Goal: Task Accomplishment & Management: Manage account settings

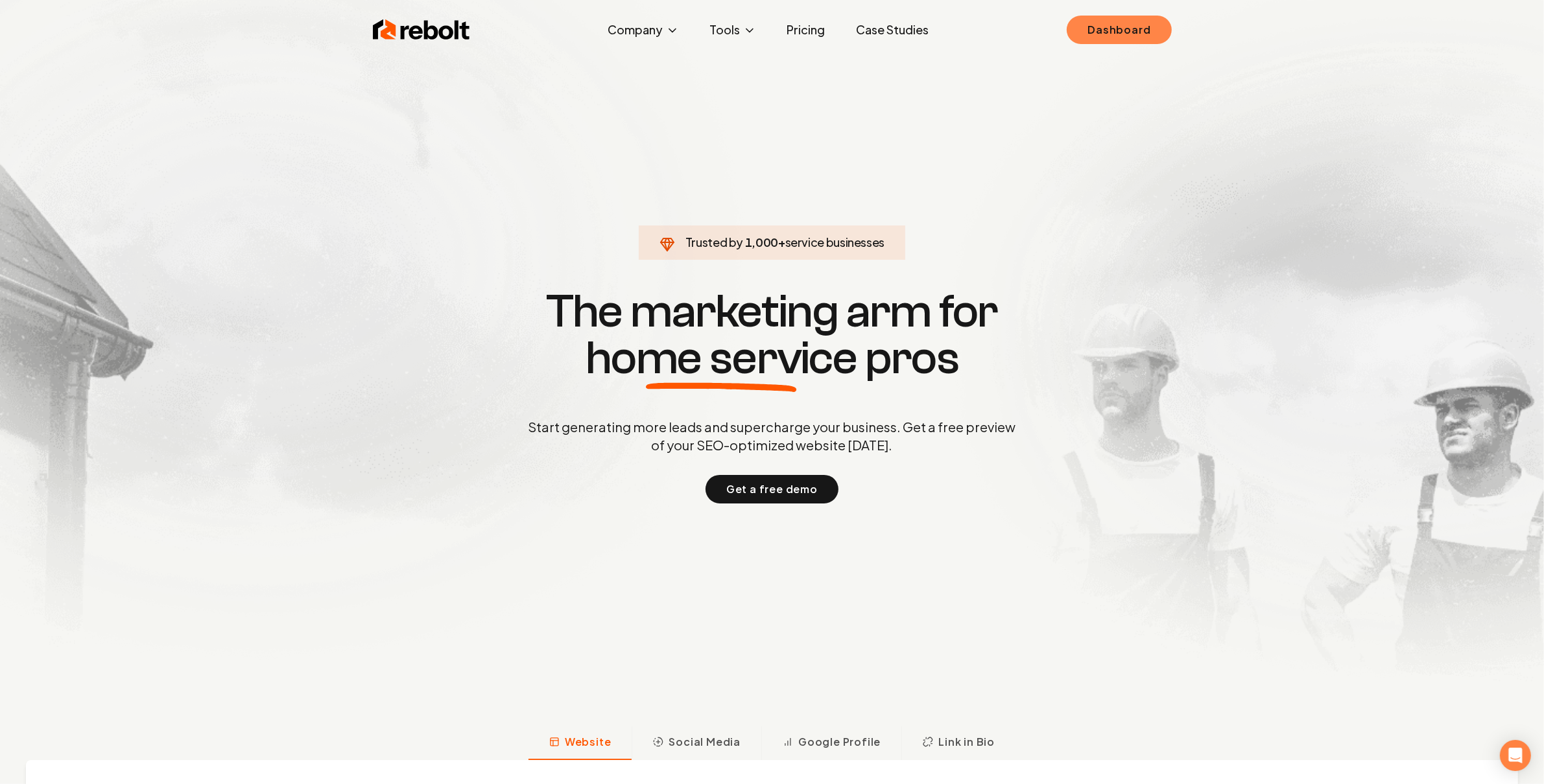
click at [1128, 32] on link "Dashboard" at bounding box center [1118, 29] width 104 height 28
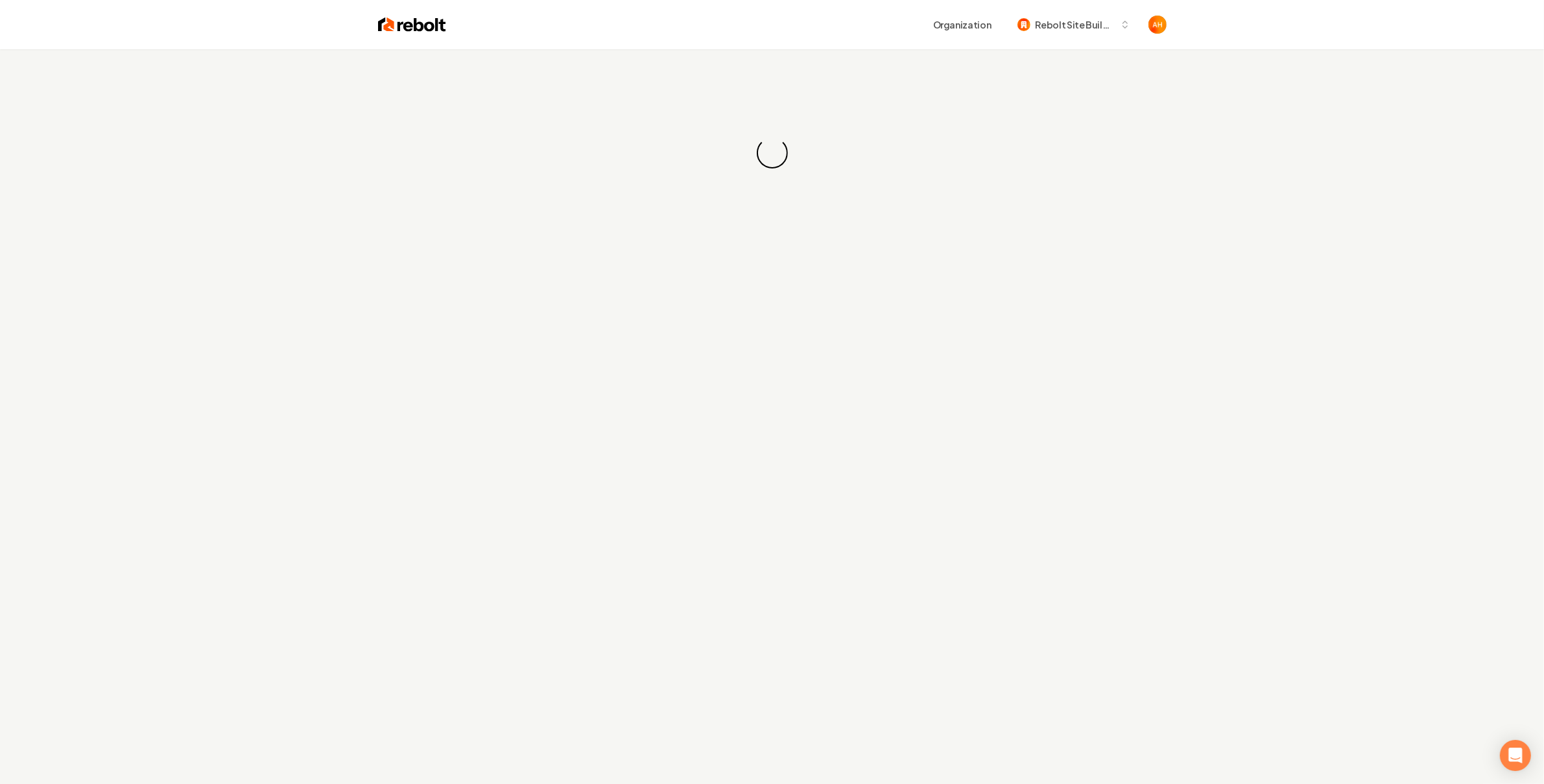
click at [737, 54] on div "Loading... Loading..." at bounding box center [772, 152] width 1544 height 208
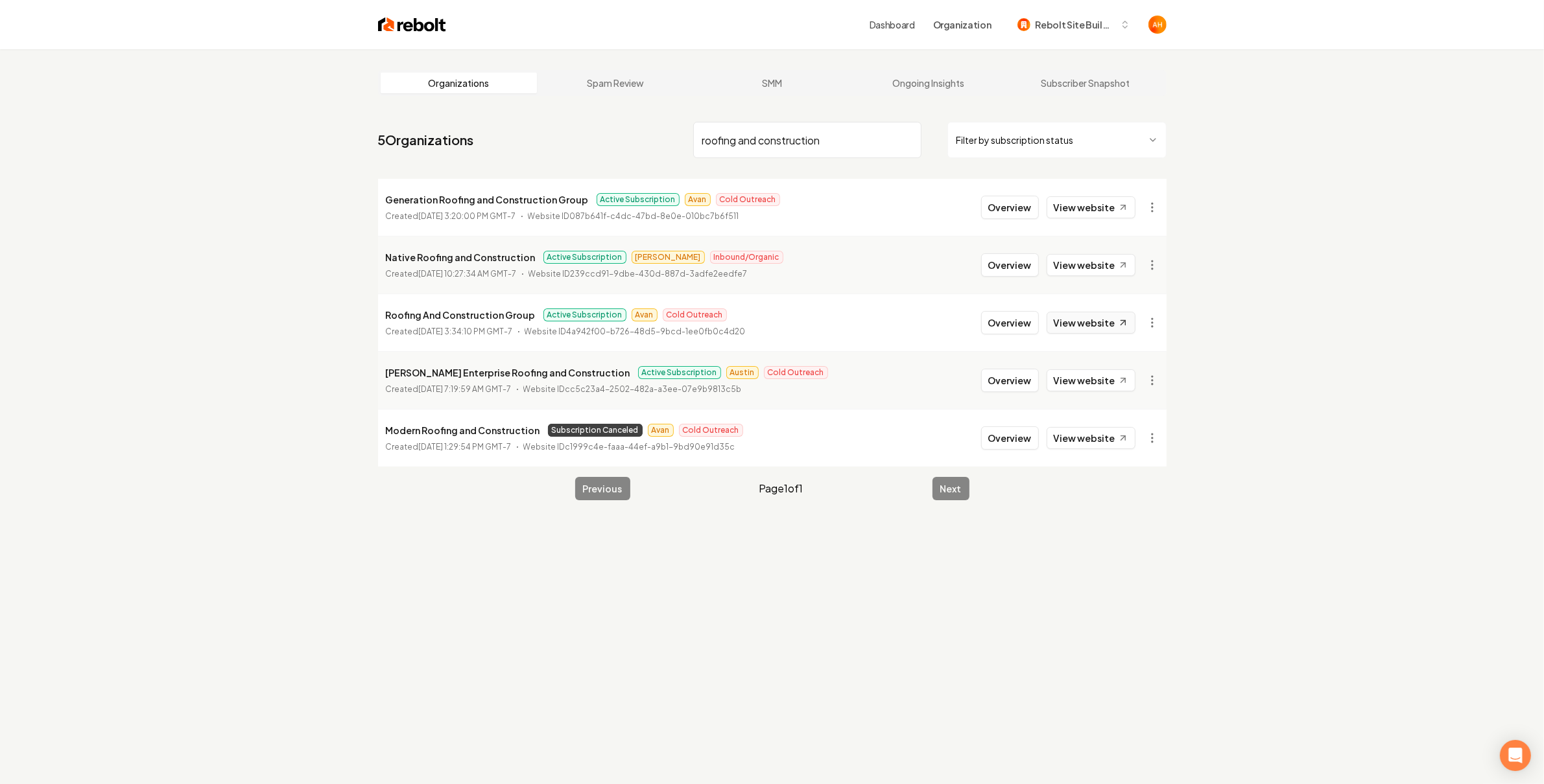
type input "roofing and construction"
click at [1067, 317] on link "View website" at bounding box center [1091, 323] width 89 height 22
click at [862, 137] on input "roofing and construction" at bounding box center [807, 140] width 228 height 36
click at [823, 139] on input "roofing and construction" at bounding box center [807, 140] width 228 height 36
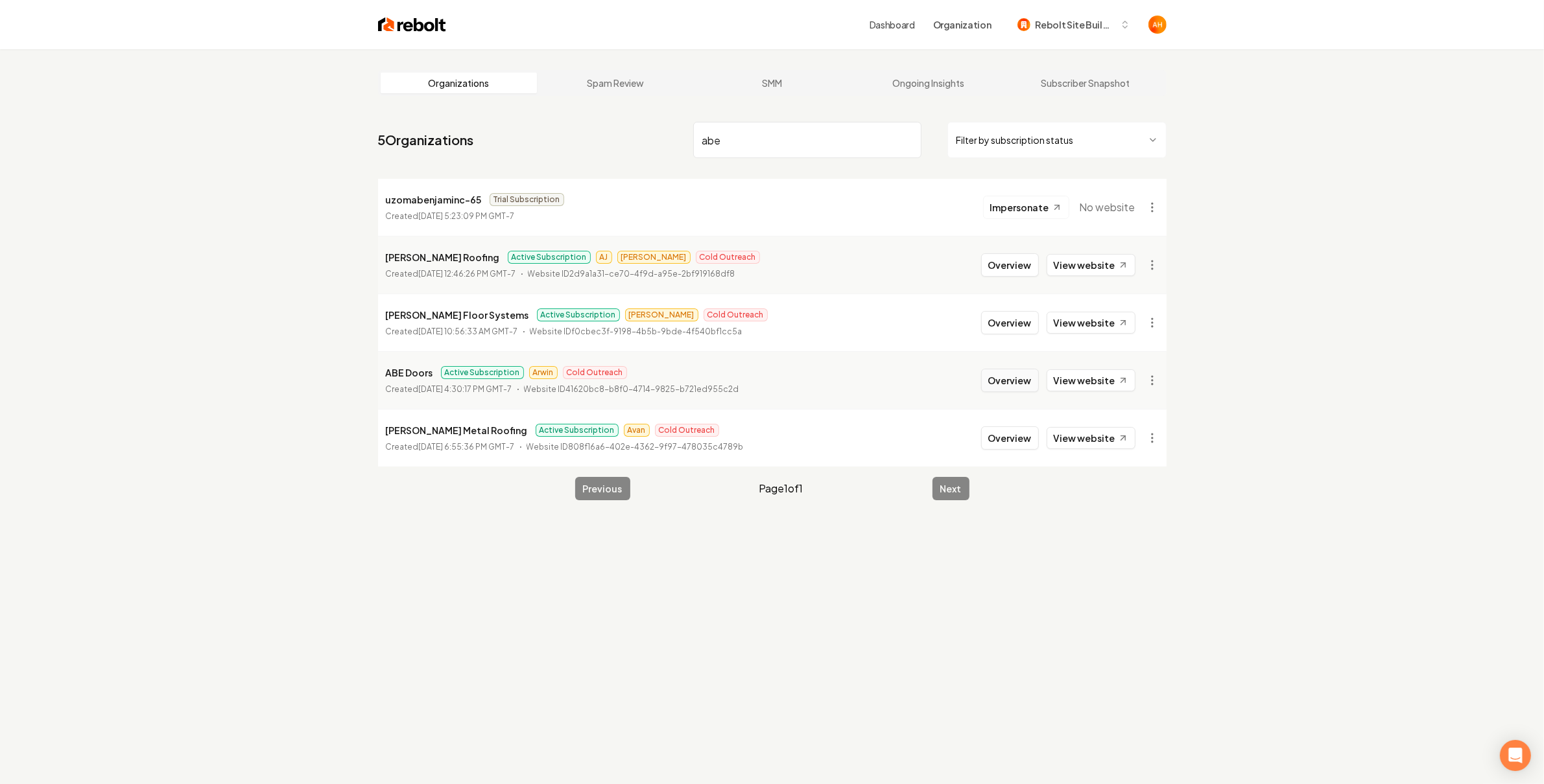
type input "abe"
click at [1007, 374] on button "Overview" at bounding box center [1010, 381] width 58 height 24
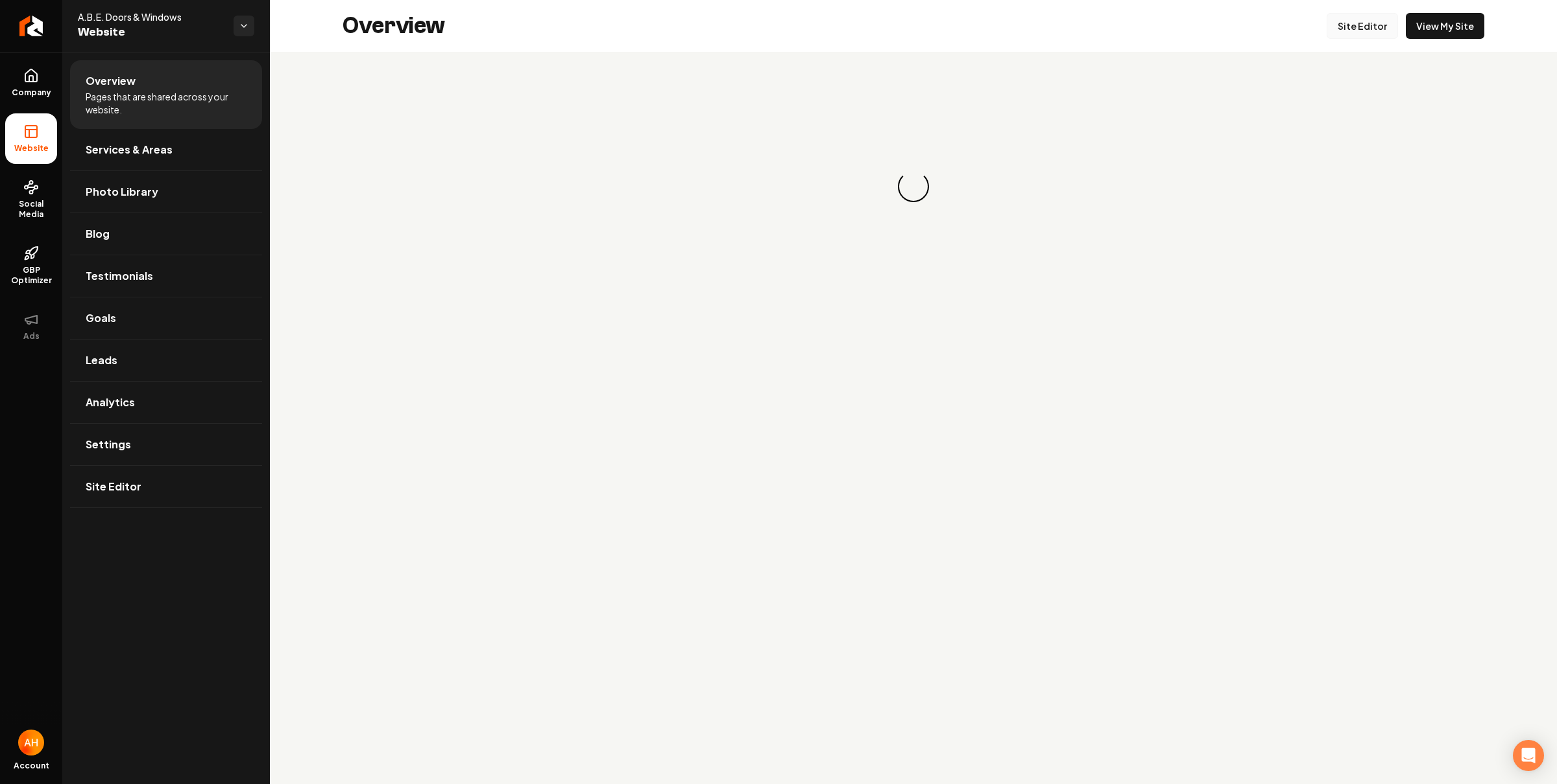
click at [1365, 20] on link "Site Editor" at bounding box center [1362, 25] width 72 height 26
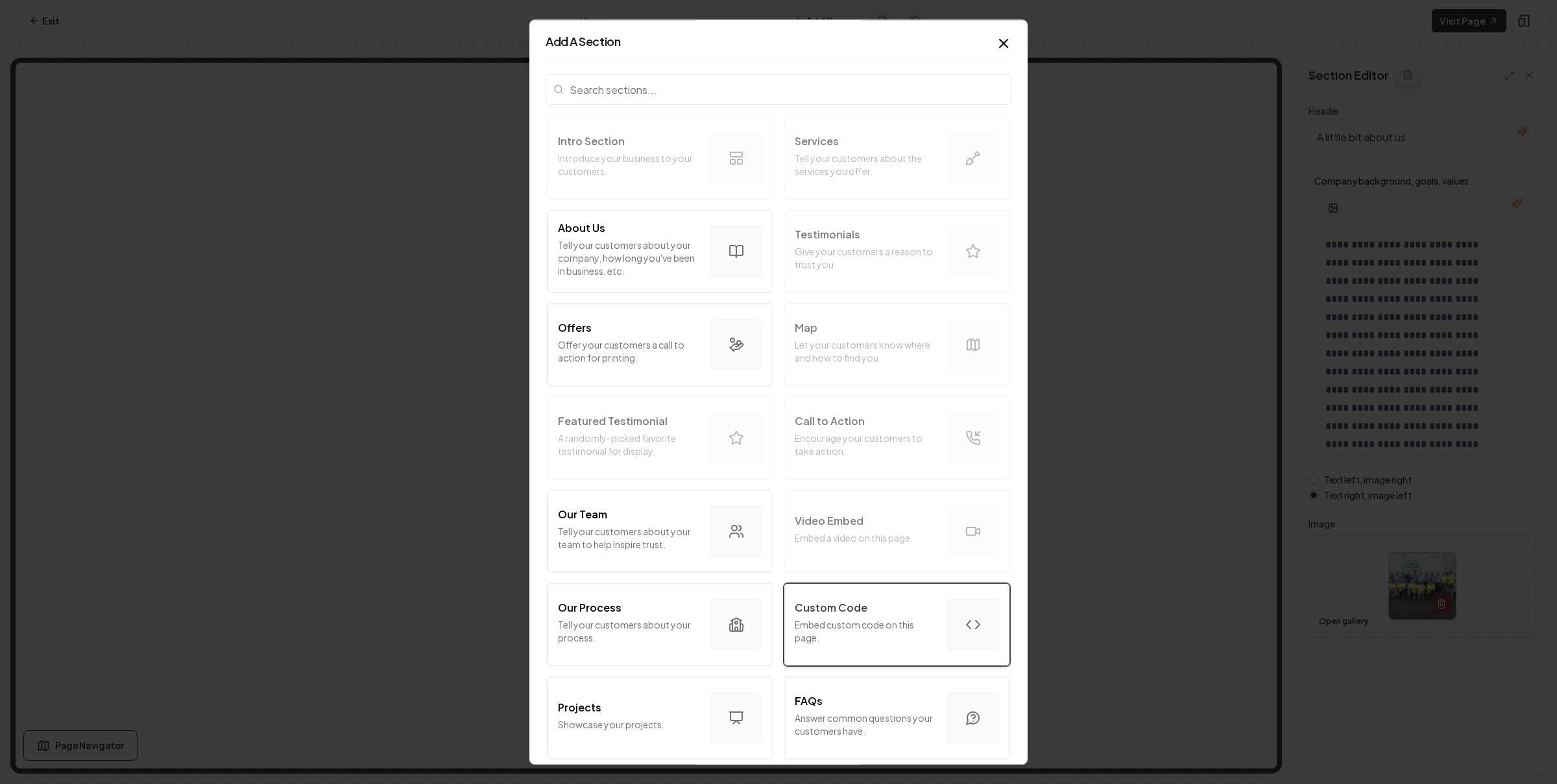
click at [946, 591] on button "Custom Code Embed custom code on this page." at bounding box center [896, 624] width 226 height 83
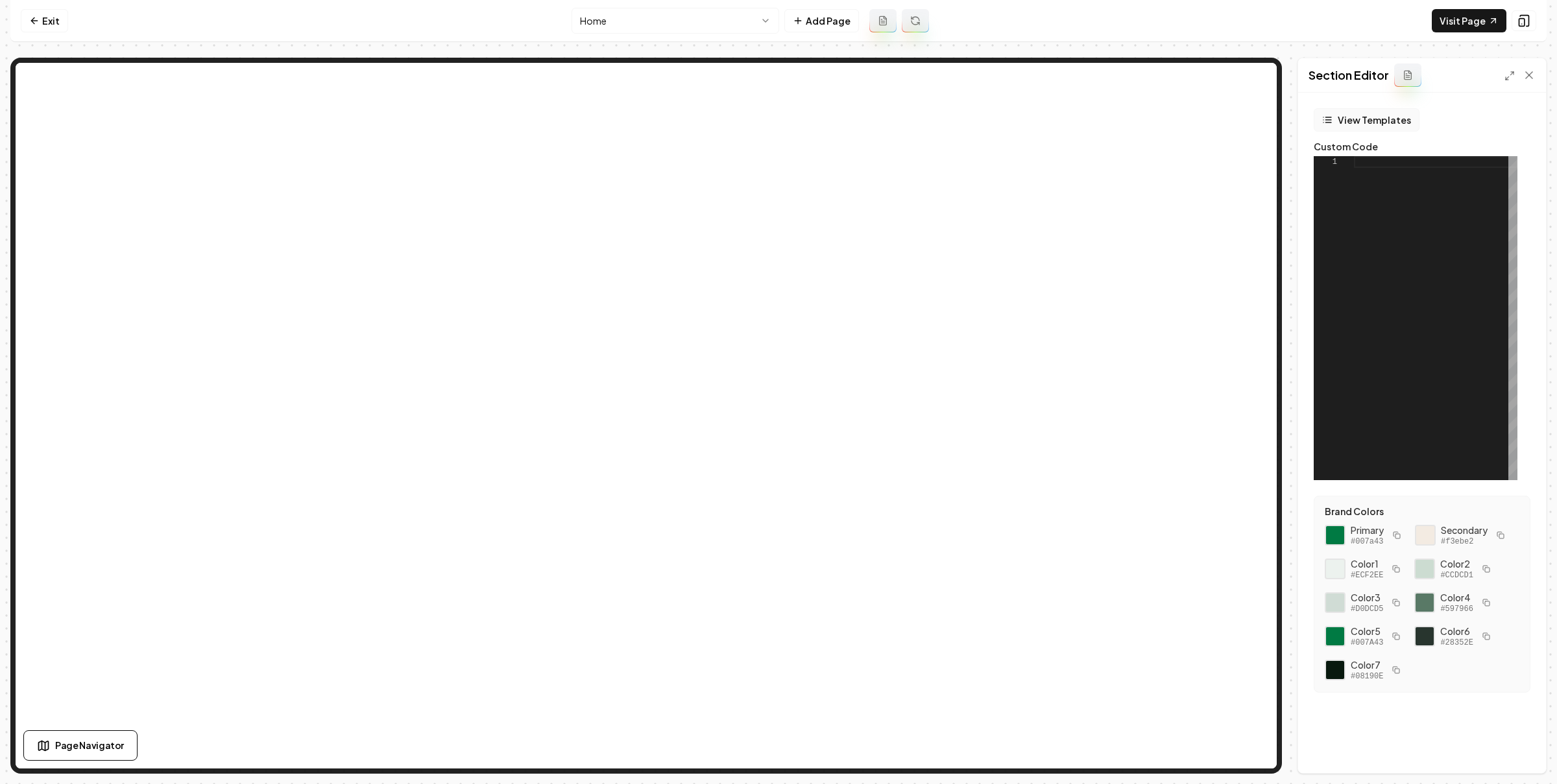
click at [1380, 117] on button "View Templates" at bounding box center [1366, 120] width 105 height 24
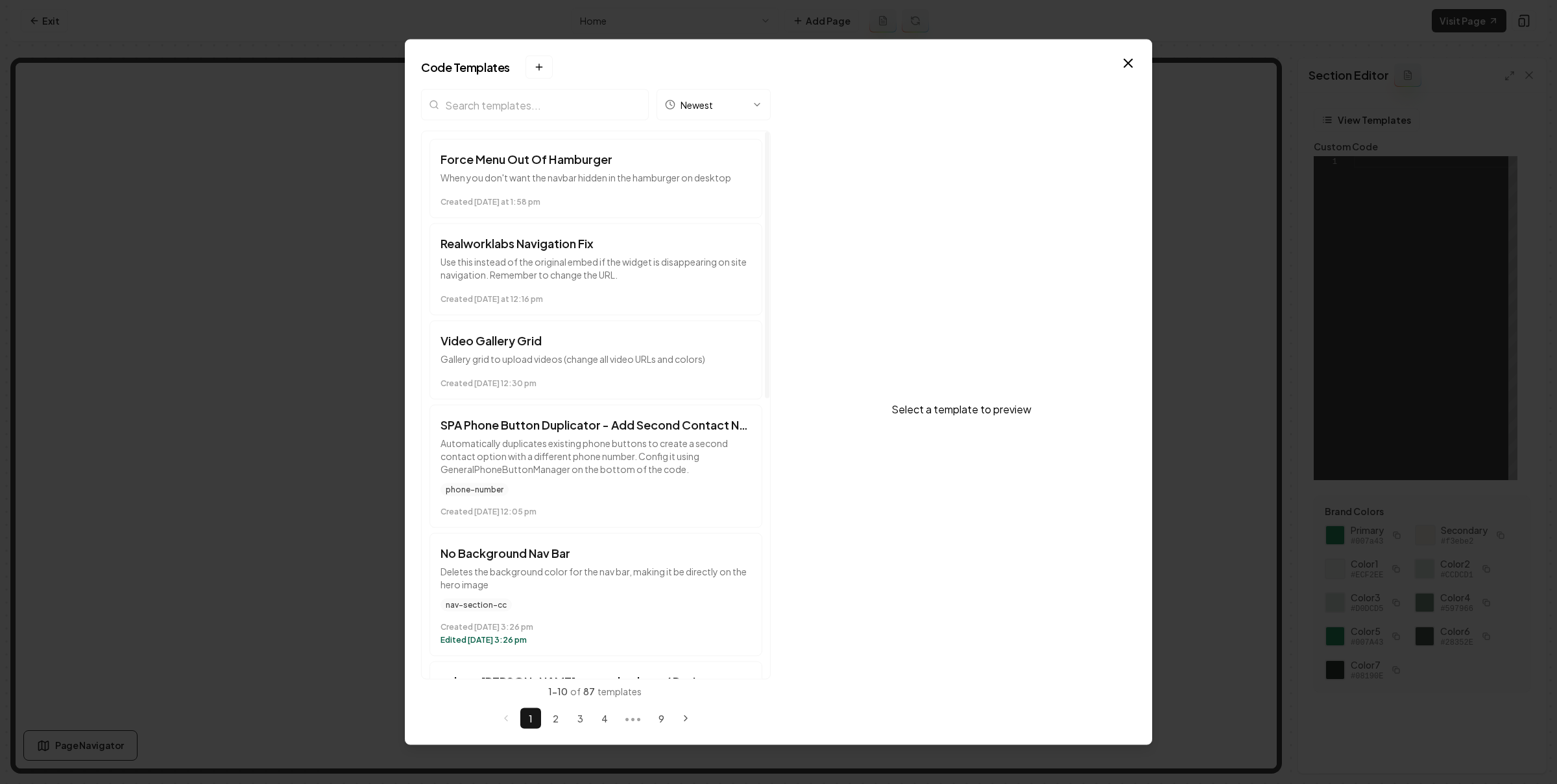
click at [592, 105] on input "search" at bounding box center [535, 105] width 228 height 31
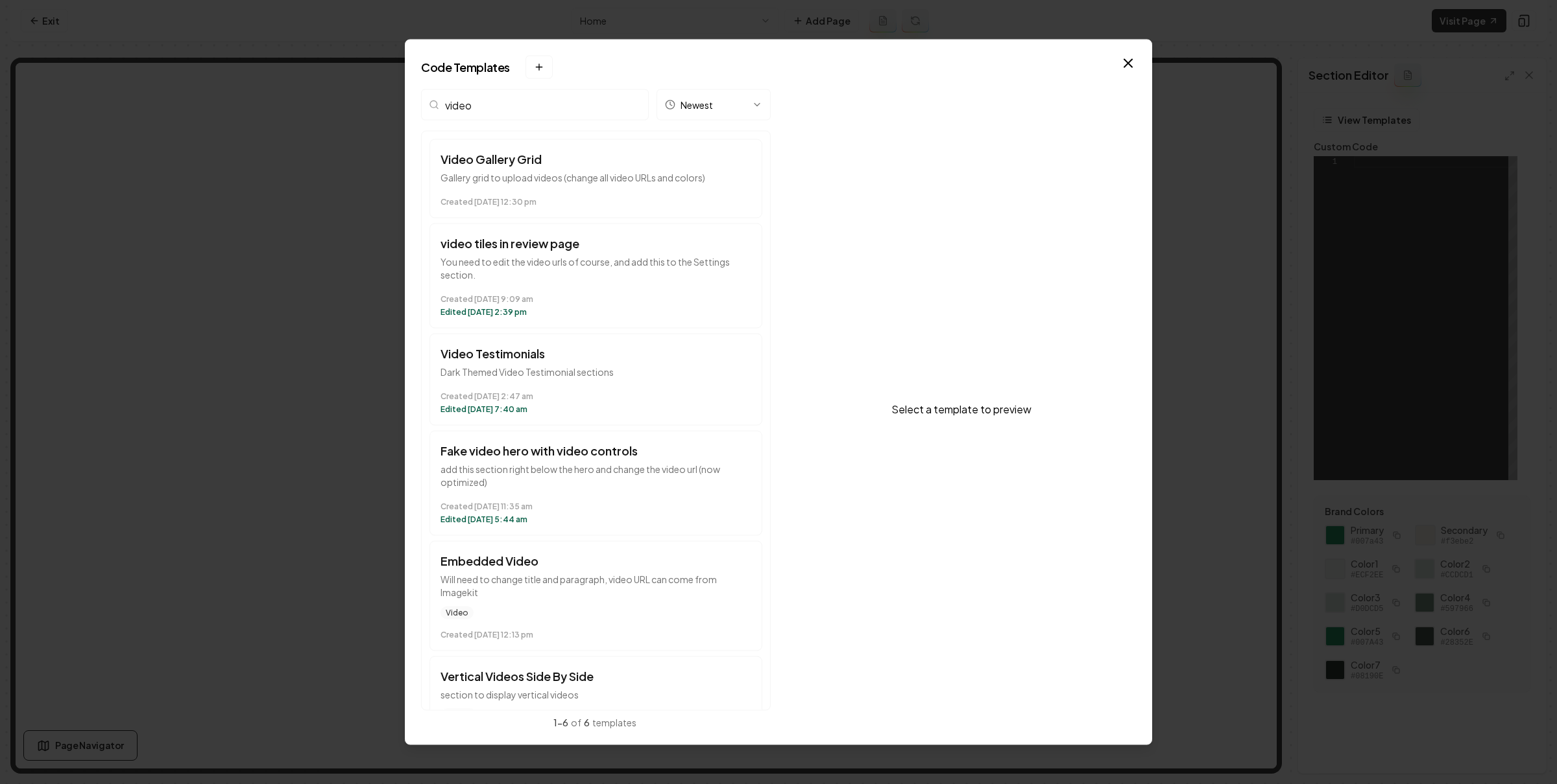
type input "video"
click at [1136, 67] on div "Code Templates New template → Desktop or Tablet Required The template manager n…" at bounding box center [778, 393] width 747 height 706
click at [1132, 64] on icon "button" at bounding box center [1128, 63] width 15 height 15
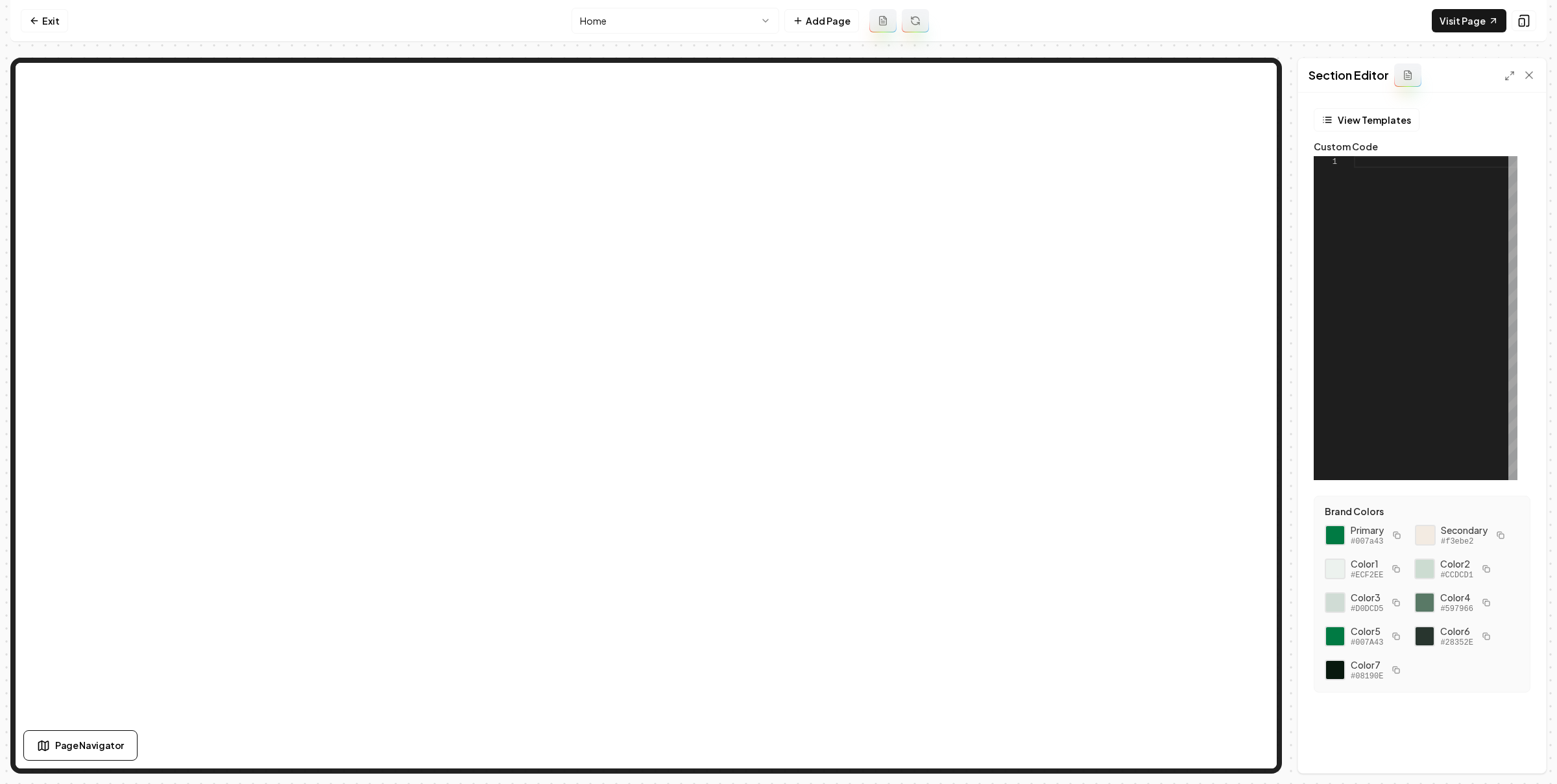
click at [1391, 537] on button "button" at bounding box center [1396, 535] width 15 height 15
click at [1493, 544] on button "button" at bounding box center [1500, 535] width 15 height 15
click at [653, 24] on html "Computer Required This feature is only available on a computer. Please switch t…" at bounding box center [778, 392] width 1557 height 784
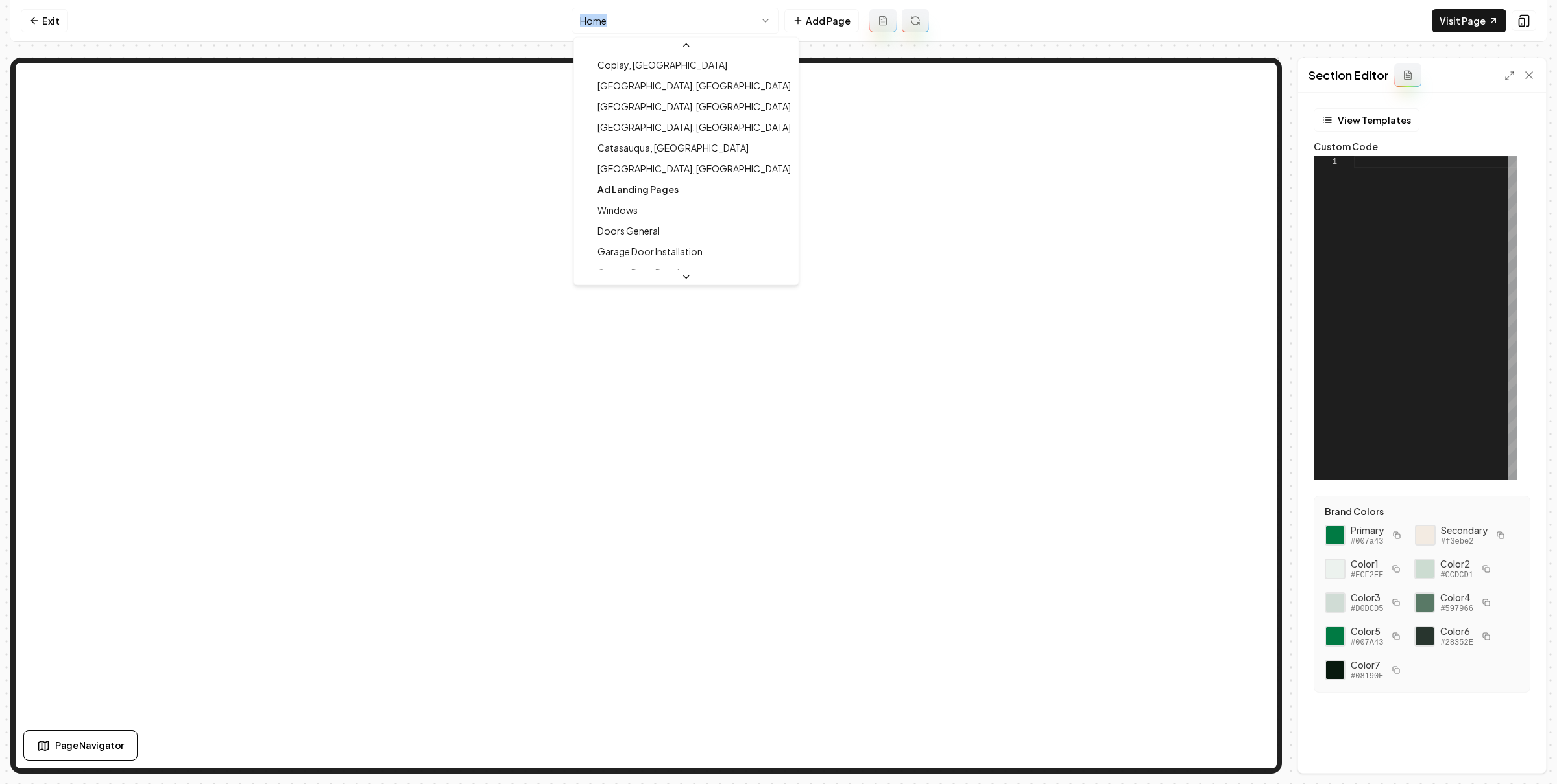
scroll to position [697, 0]
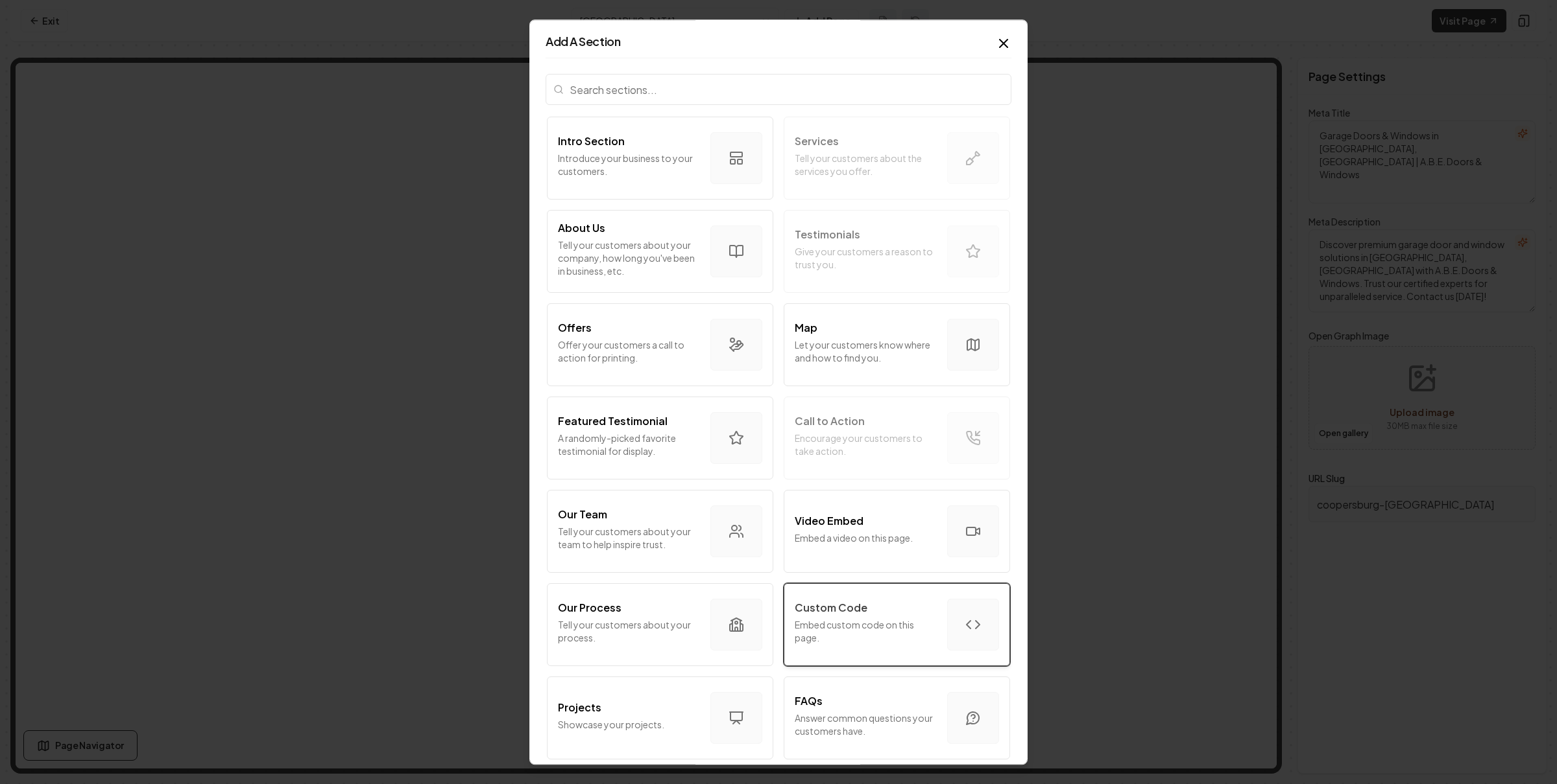
click at [887, 614] on div "Custom Code" at bounding box center [865, 608] width 142 height 15
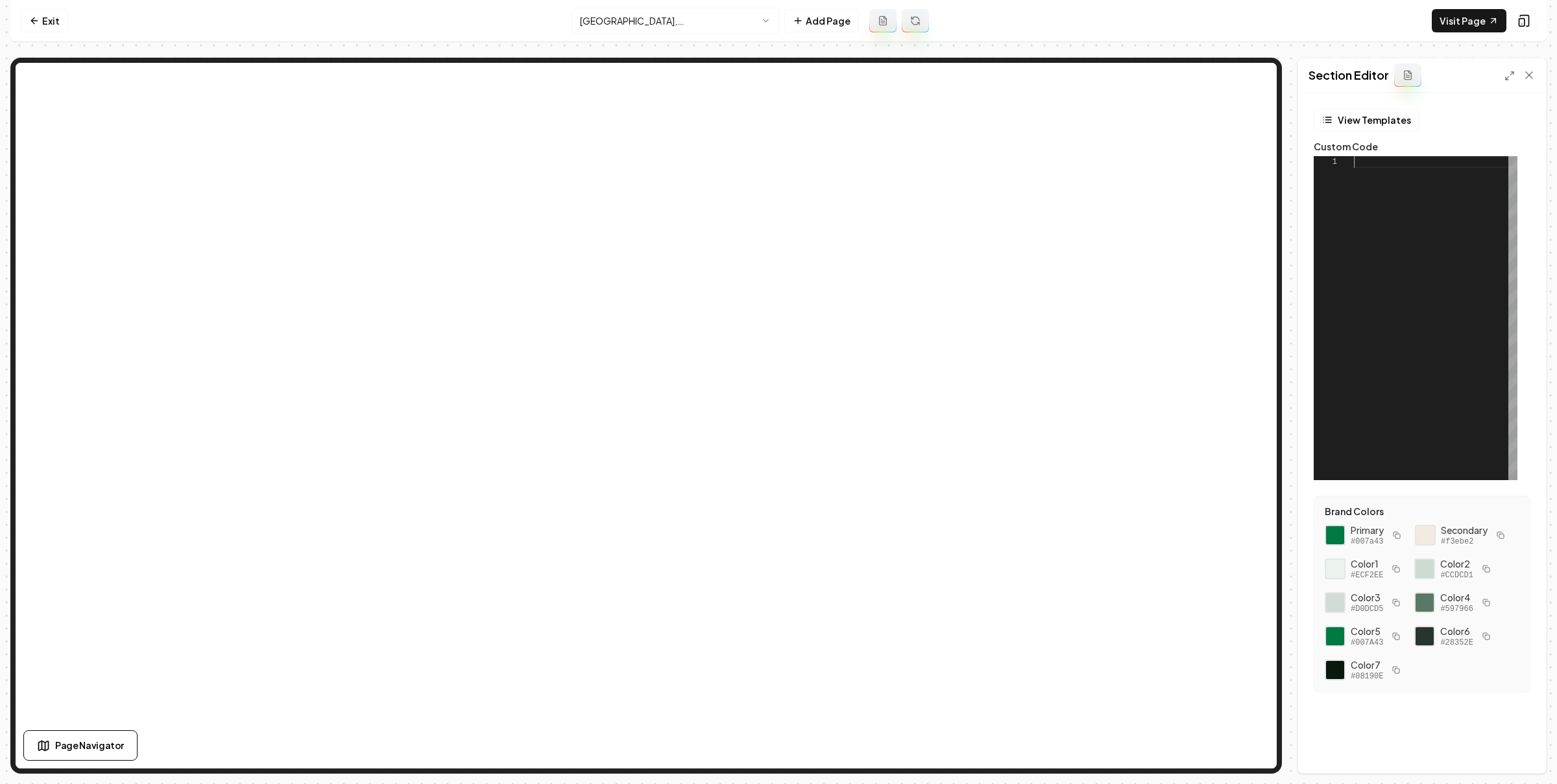
click at [1433, 226] on div at bounding box center [1435, 318] width 163 height 324
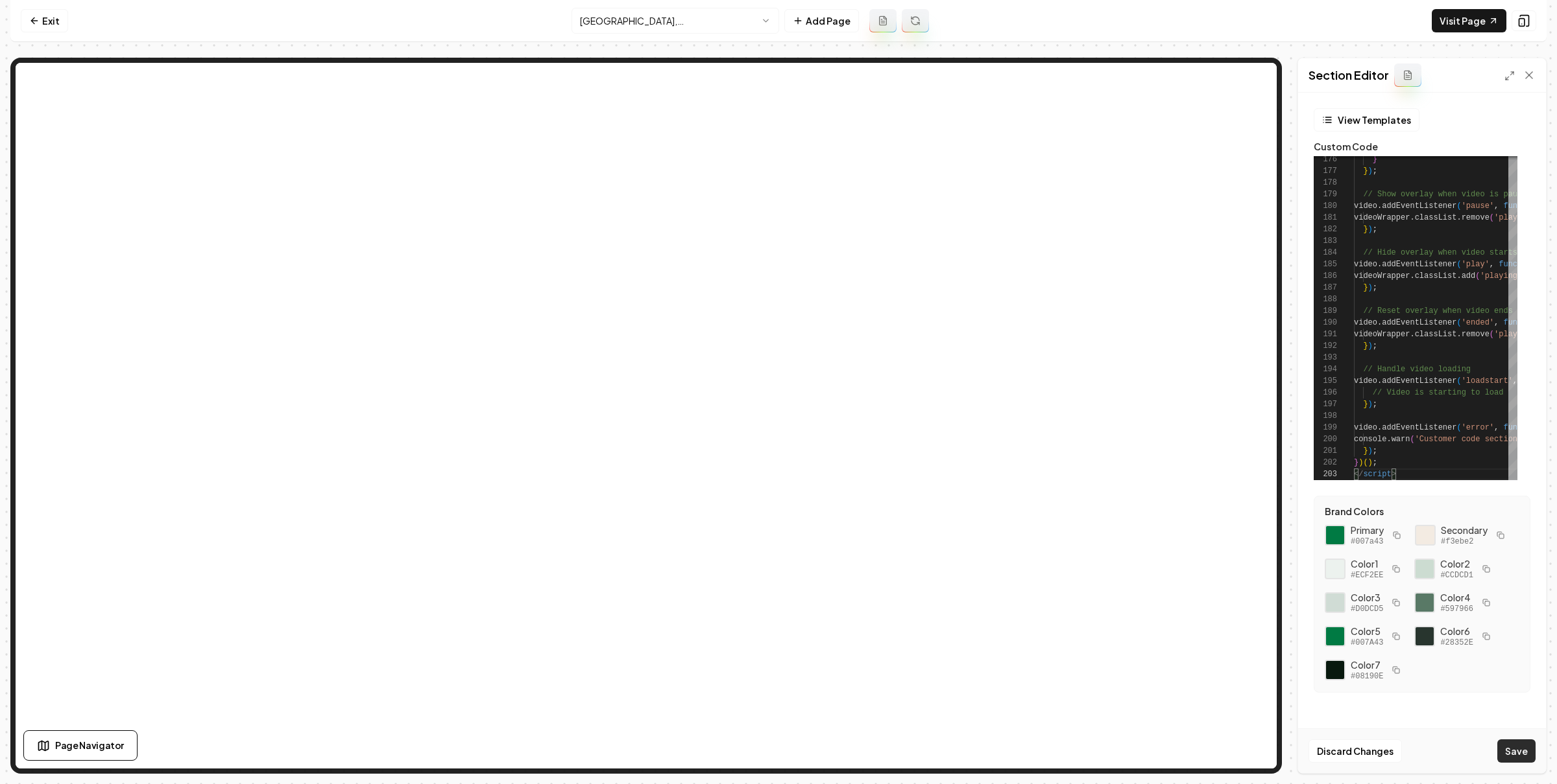
click at [1515, 740] on button "Save" at bounding box center [1516, 751] width 38 height 24
click at [1528, 11] on button at bounding box center [1523, 20] width 25 height 21
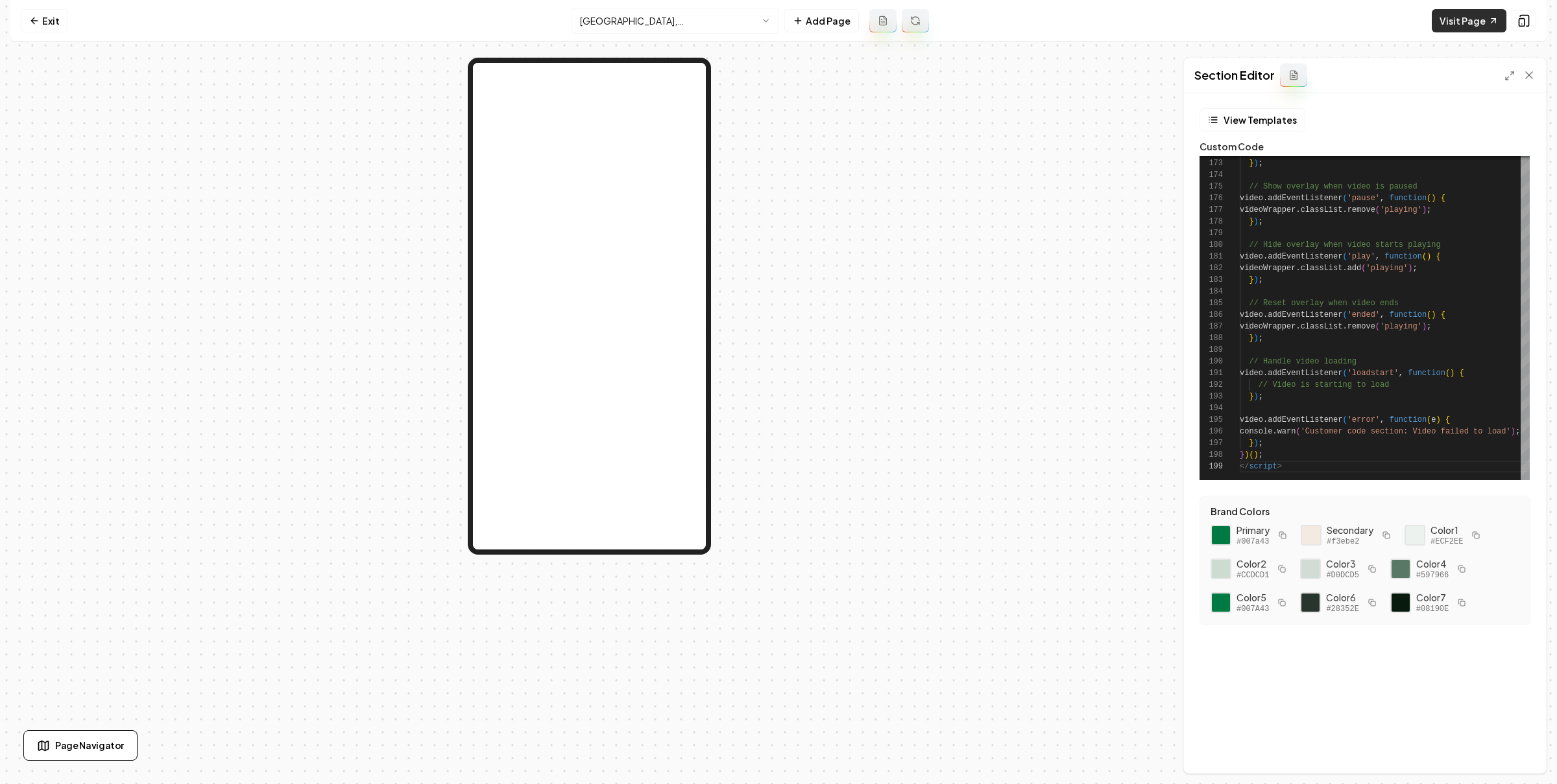
click at [1464, 15] on link "Visit Page" at bounding box center [1469, 21] width 74 height 24
click at [1530, 25] on button at bounding box center [1523, 20] width 25 height 21
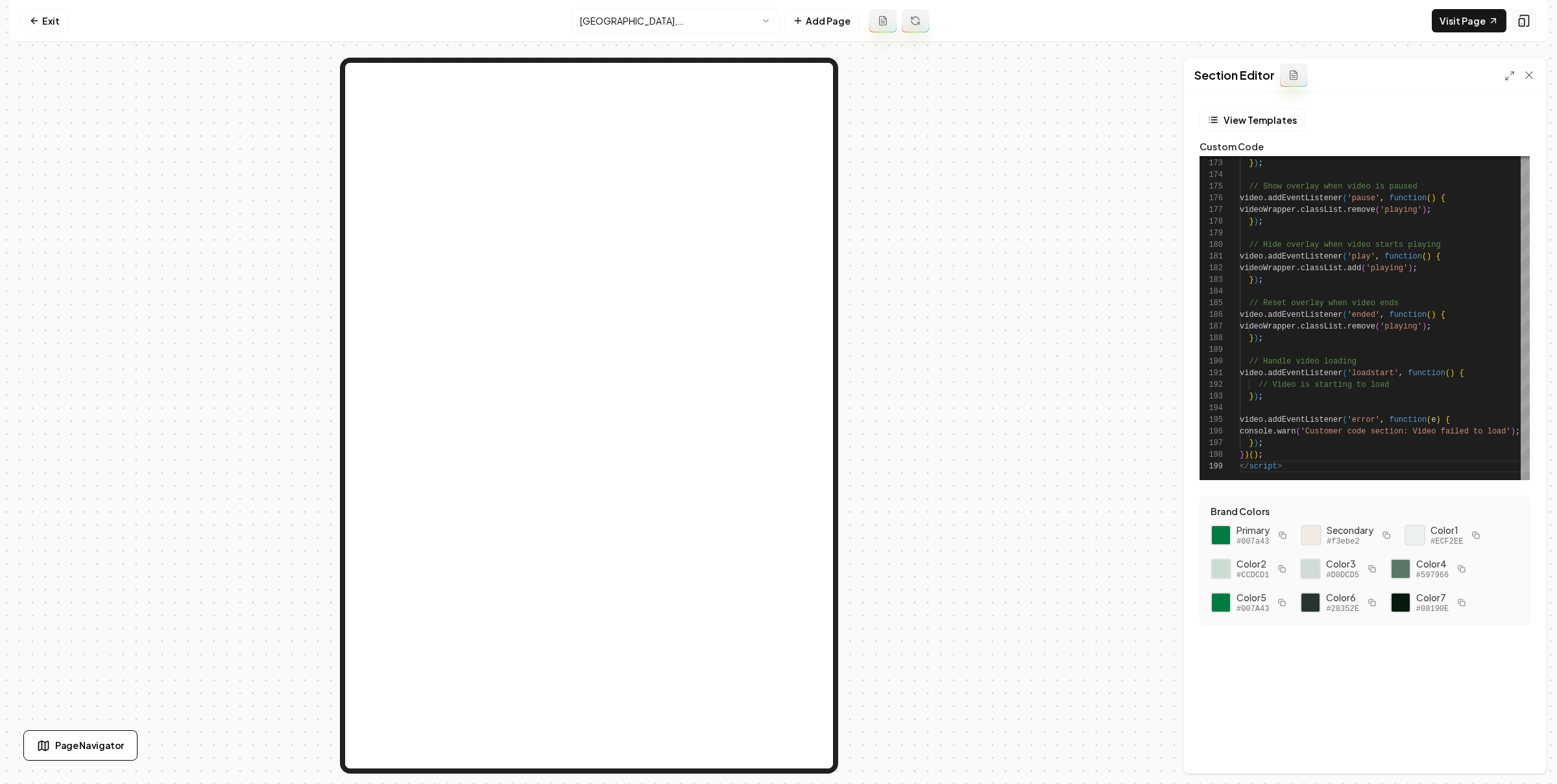
click at [1530, 25] on button at bounding box center [1523, 20] width 25 height 21
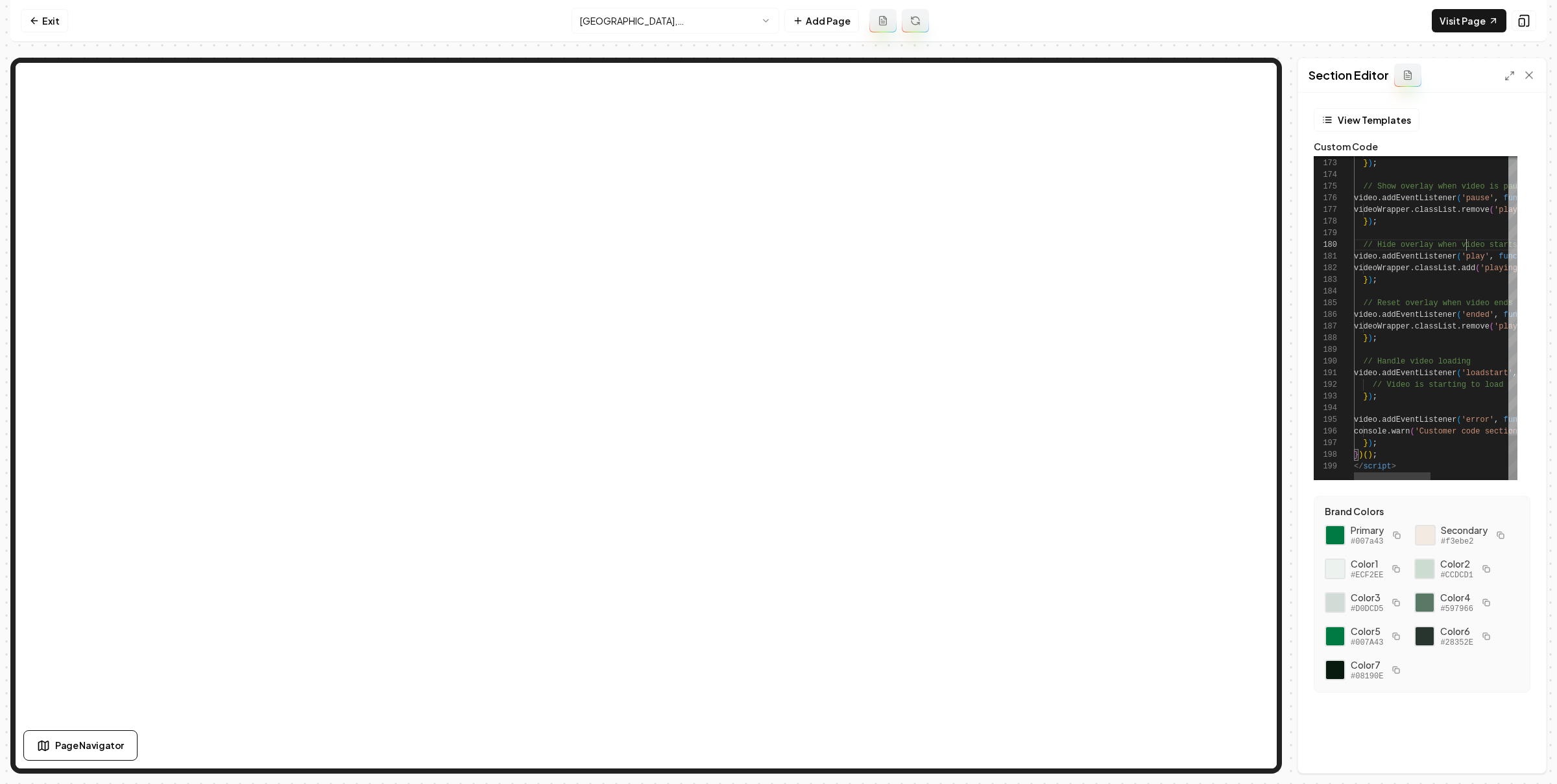
type textarea "**********"
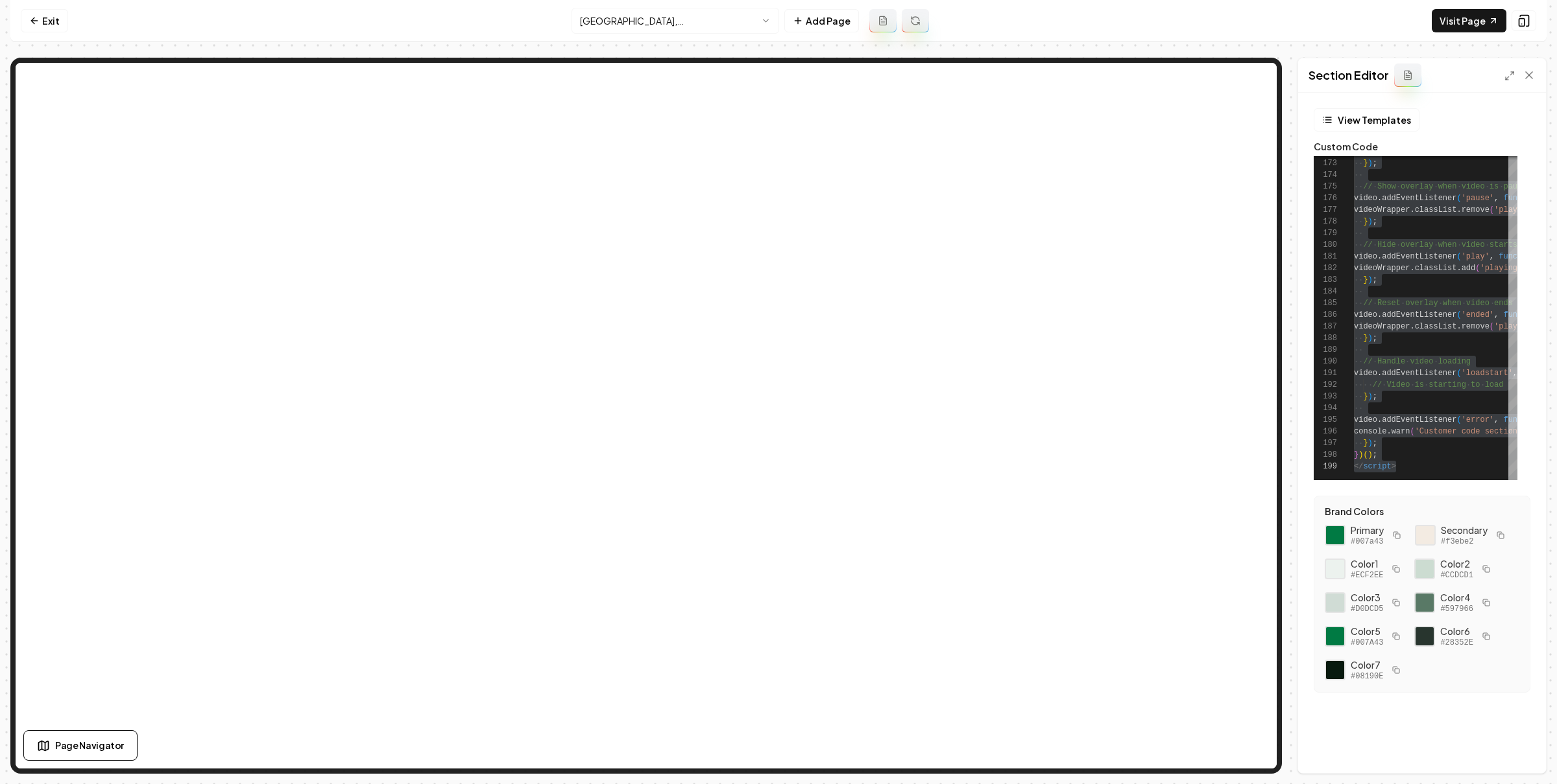
click at [714, 24] on html "Computer Required This feature is only available on a computer. Please switch t…" at bounding box center [778, 392] width 1557 height 784
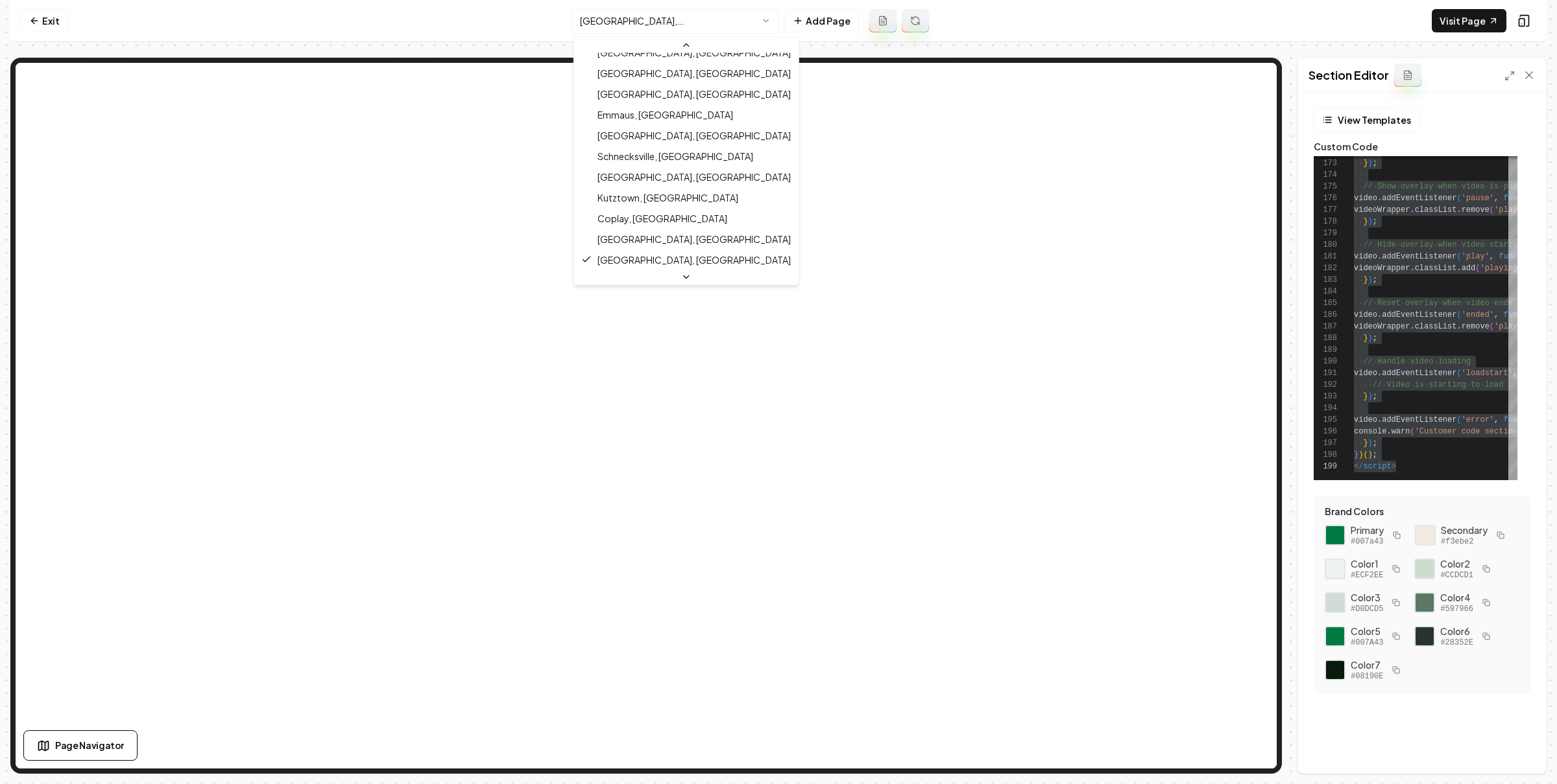
scroll to position [0, 0]
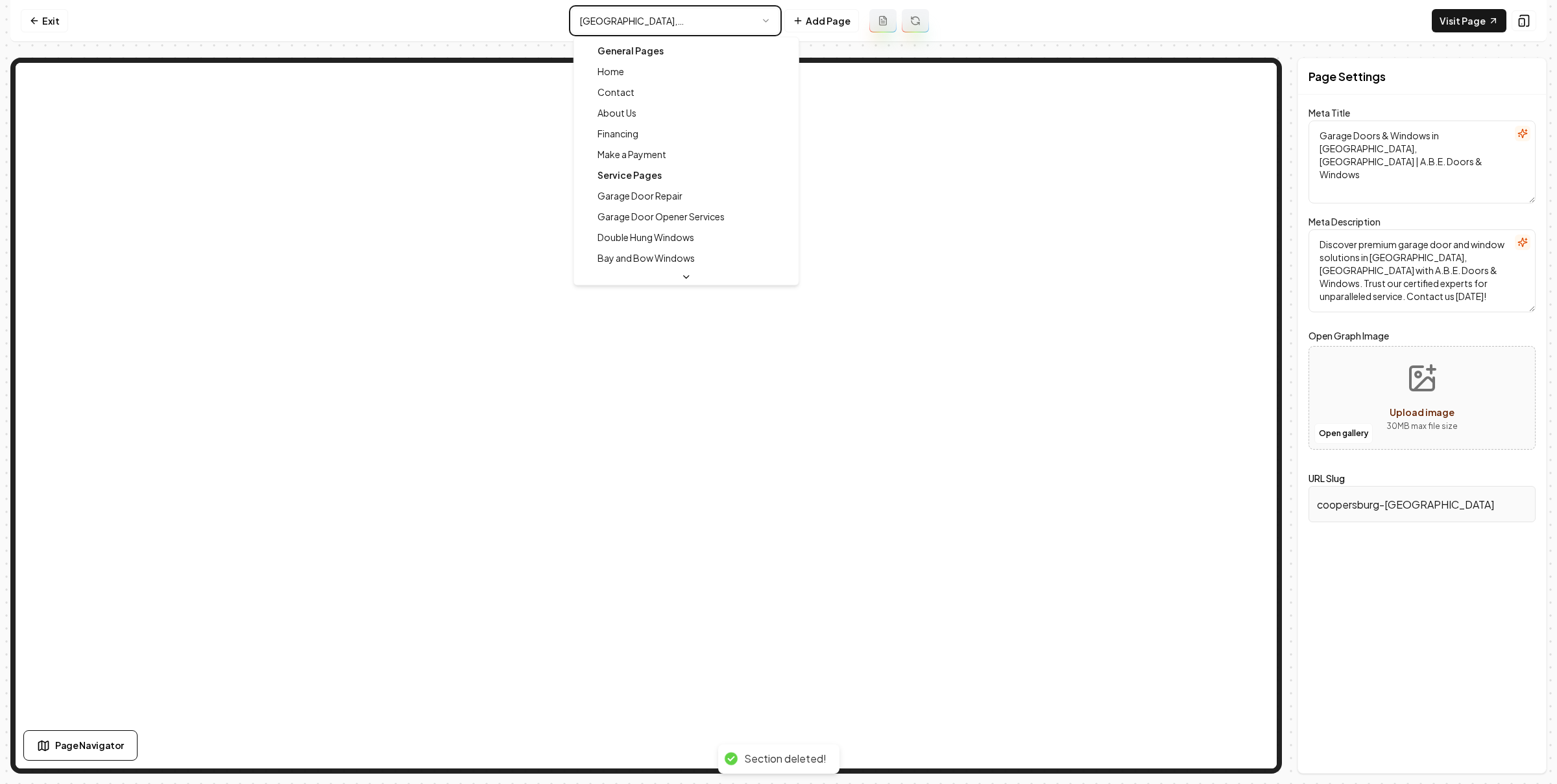
type textarea "Energy Efficient Garage Doors & Windows | A.B.E. Doors & Windows"
type textarea "Transform your home with A.B.E. Doors & Windows. Offering energy-efficient solu…"
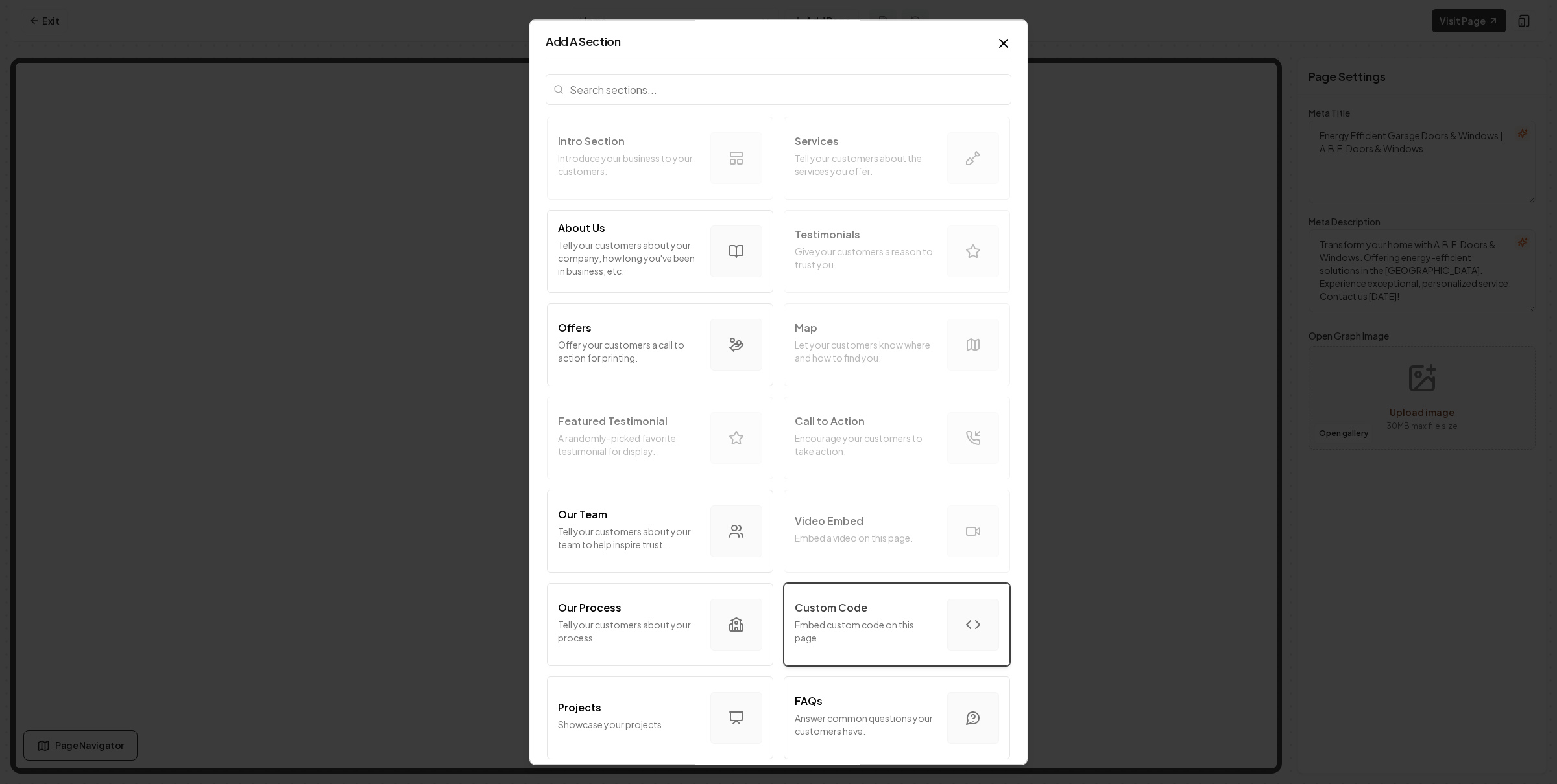
scroll to position [10, 0]
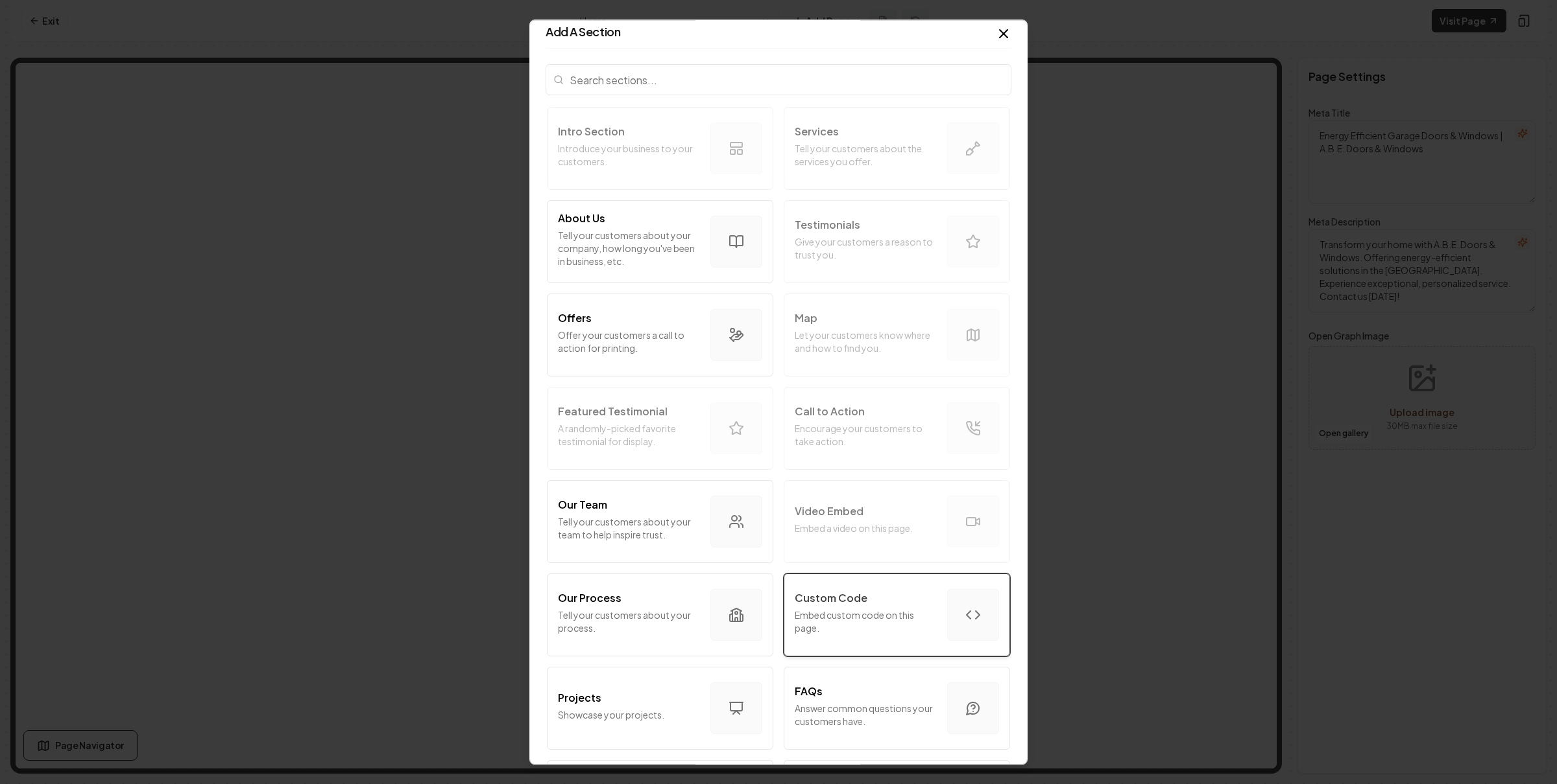
click at [902, 617] on p "Embed custom code on this page." at bounding box center [865, 622] width 142 height 26
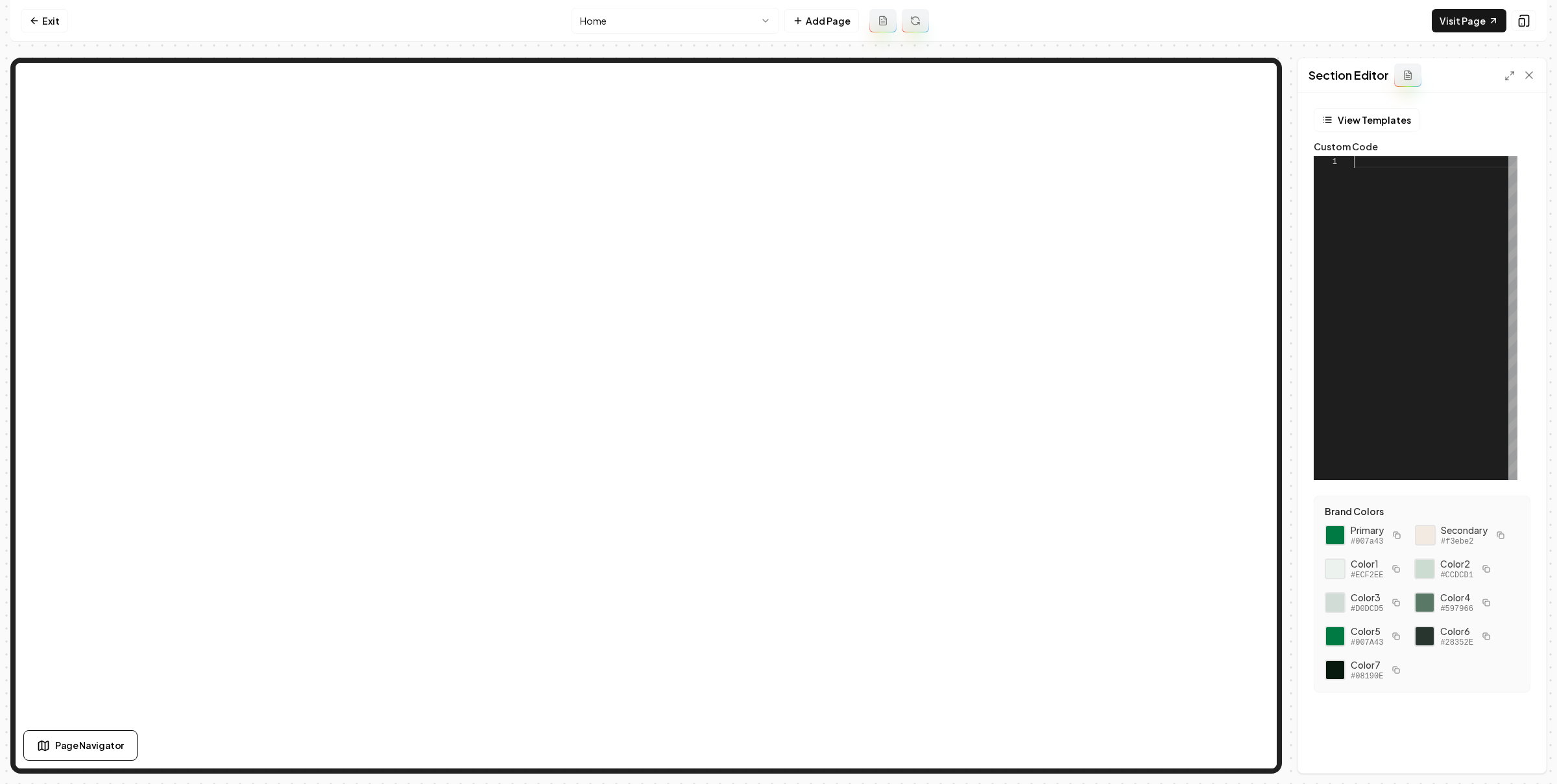
click at [1456, 172] on div at bounding box center [1435, 318] width 163 height 324
type textarea "**********"
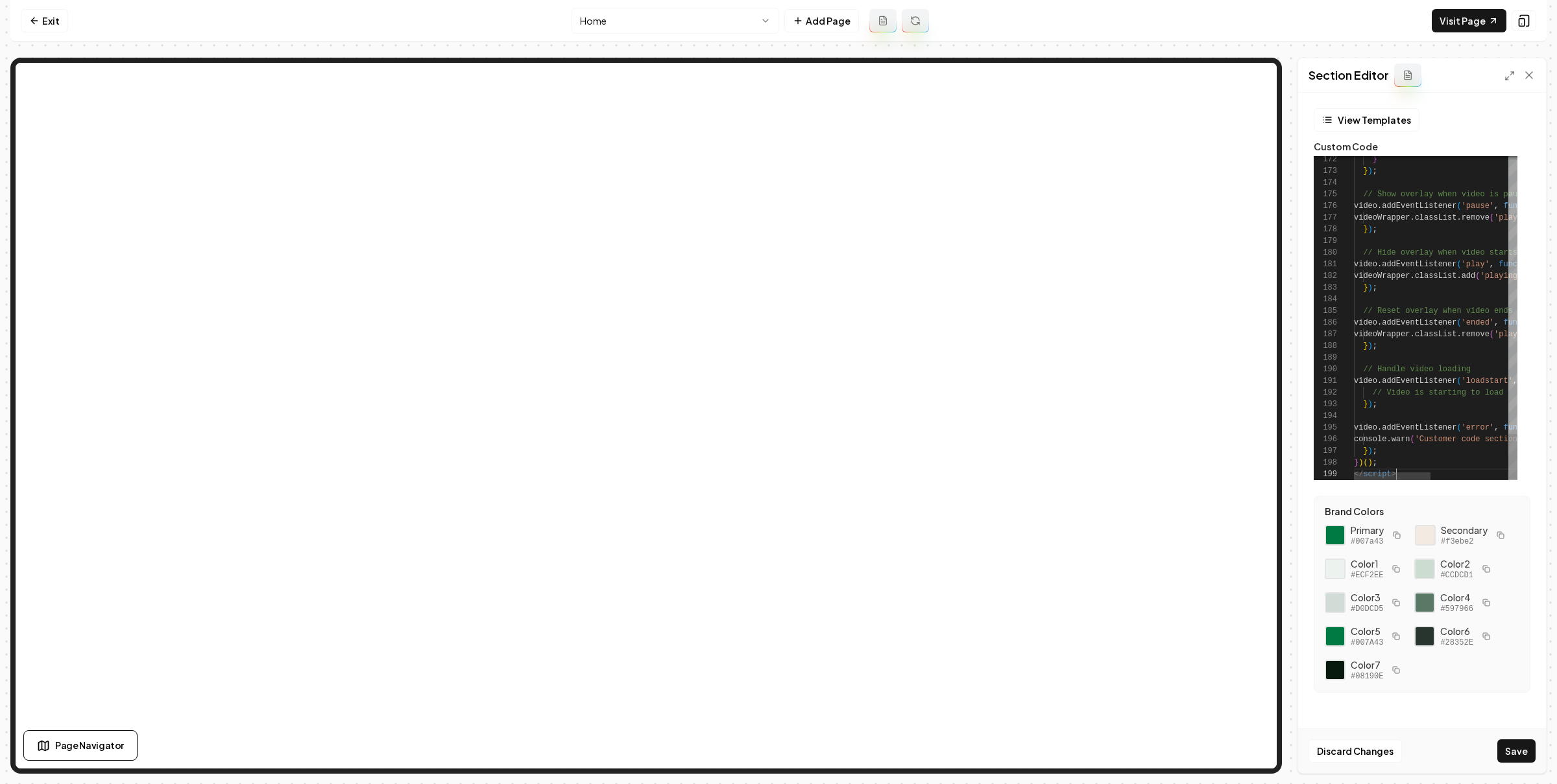
scroll to position [93, 42]
click at [1507, 746] on button "Save" at bounding box center [1516, 751] width 38 height 24
click at [34, 20] on icon at bounding box center [34, 20] width 10 height 10
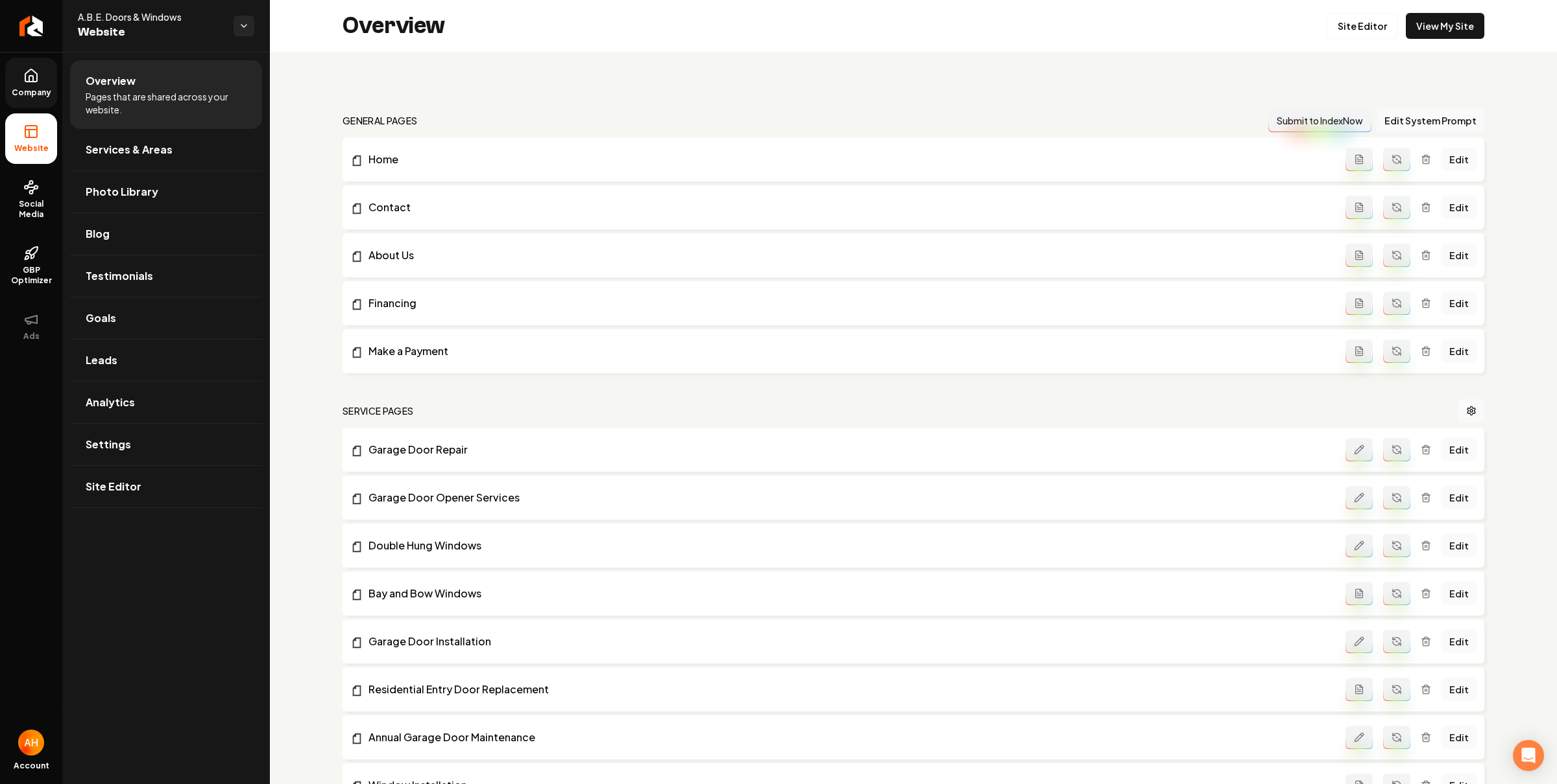
click at [42, 86] on link "Company" at bounding box center [31, 83] width 52 height 51
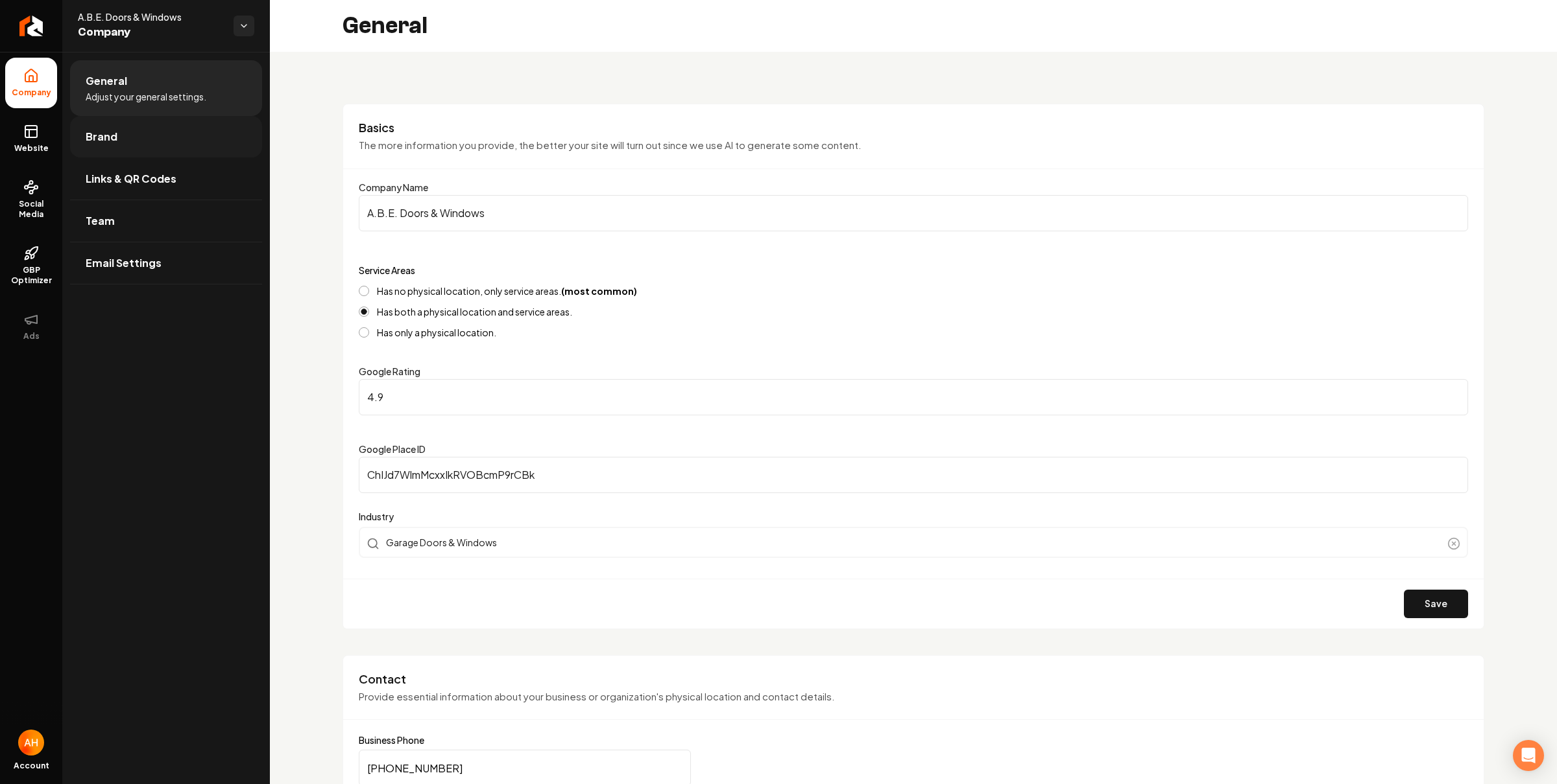
click at [182, 140] on link "Brand" at bounding box center [165, 137] width 192 height 42
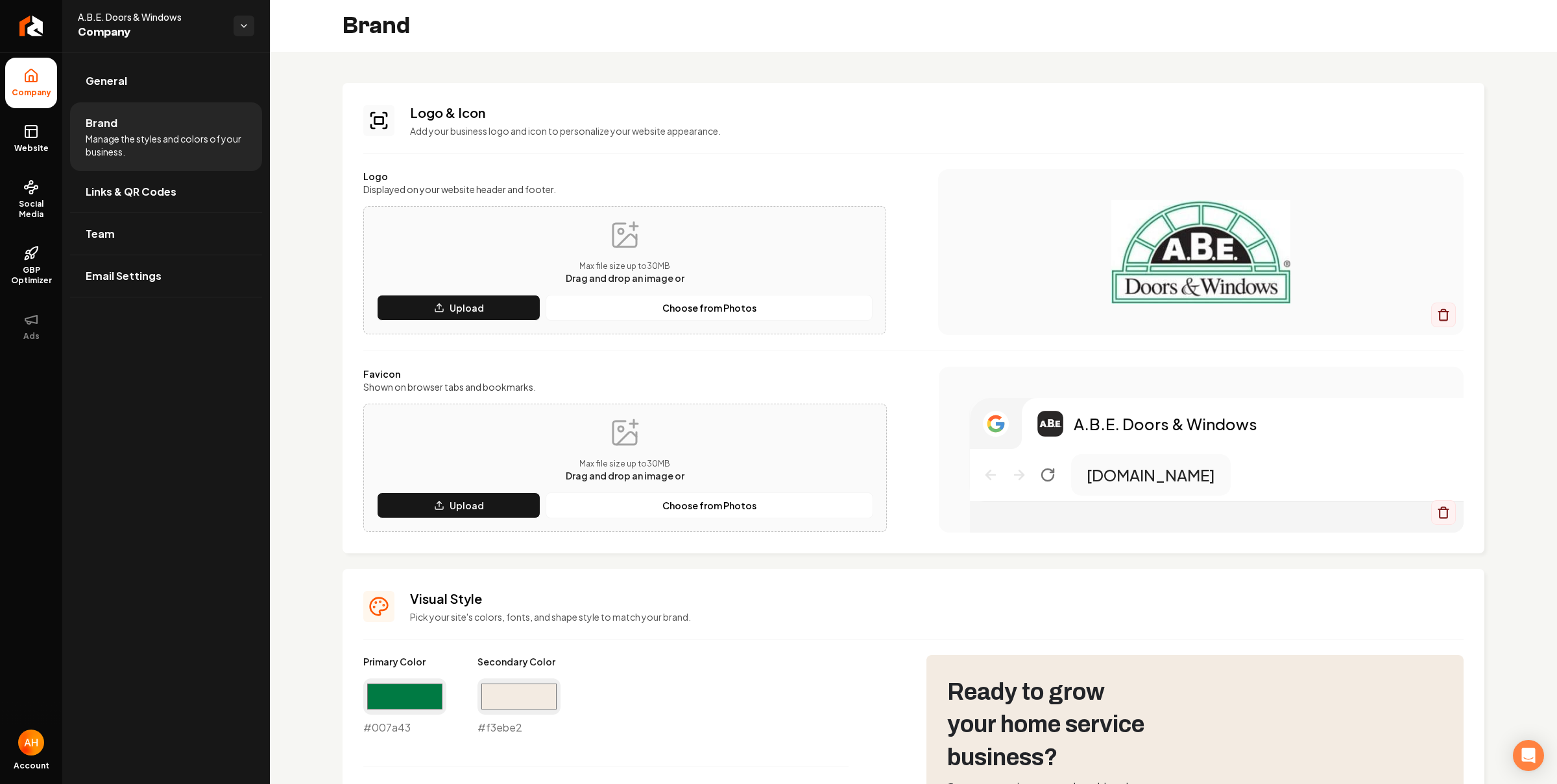
scroll to position [75, 0]
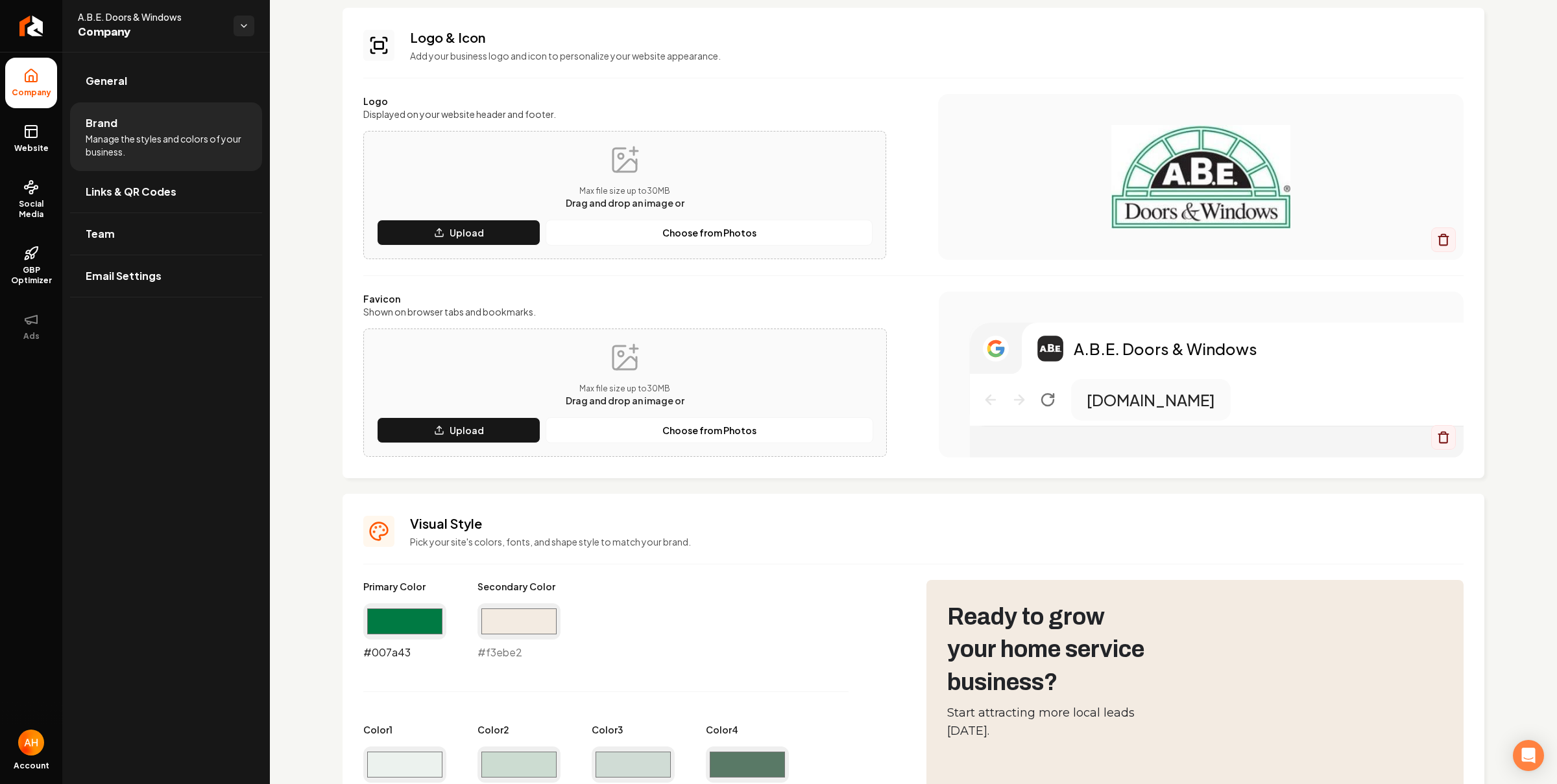
click at [391, 632] on input "#007a43" at bounding box center [404, 622] width 83 height 36
type input "#006633"
click at [385, 651] on div "#006633 #006633" at bounding box center [404, 632] width 83 height 57
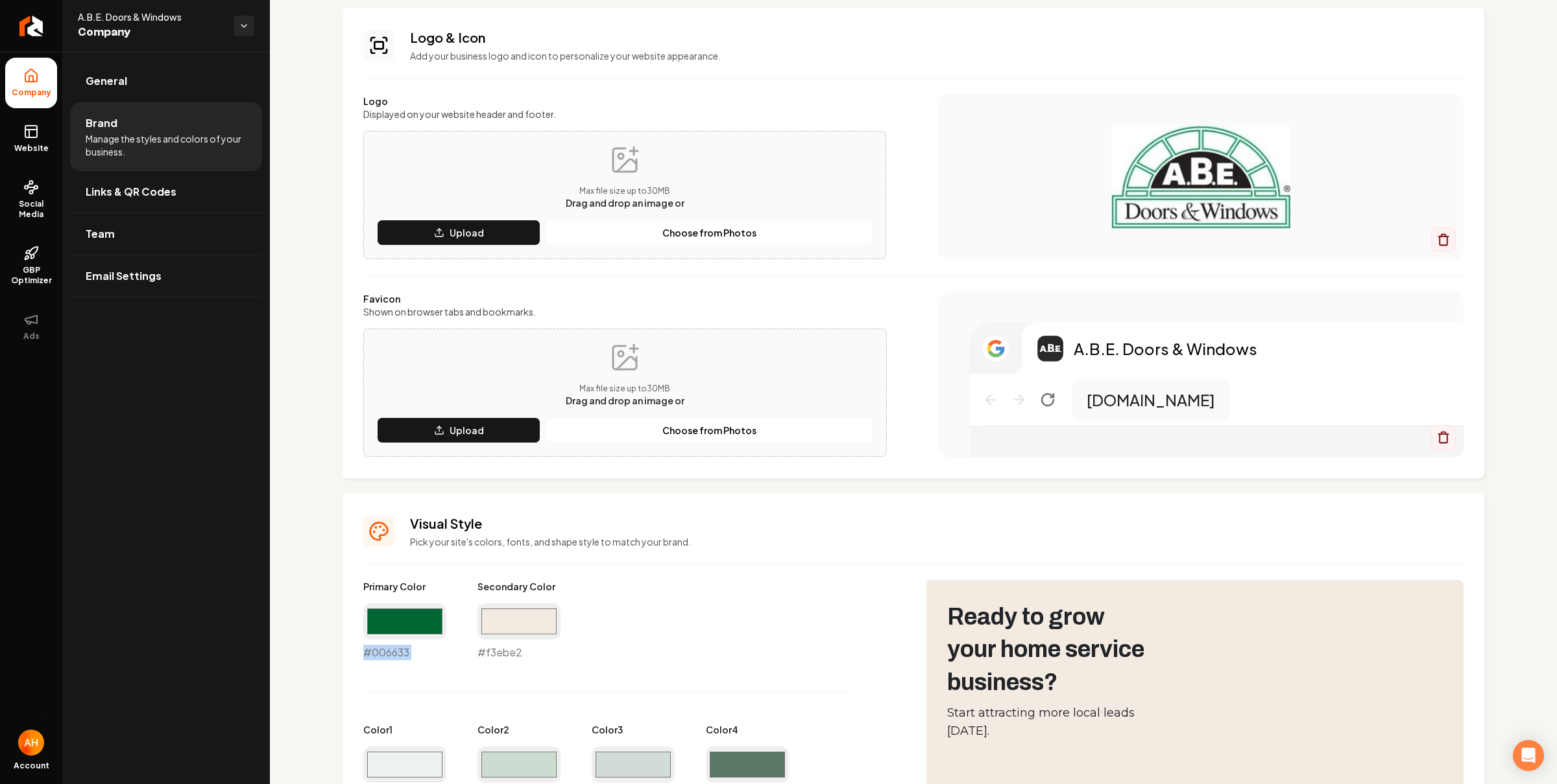
click at [385, 651] on div "#006633 #006633" at bounding box center [404, 632] width 83 height 57
copy div "#006633"
click at [15, 131] on link "Website" at bounding box center [31, 139] width 52 height 51
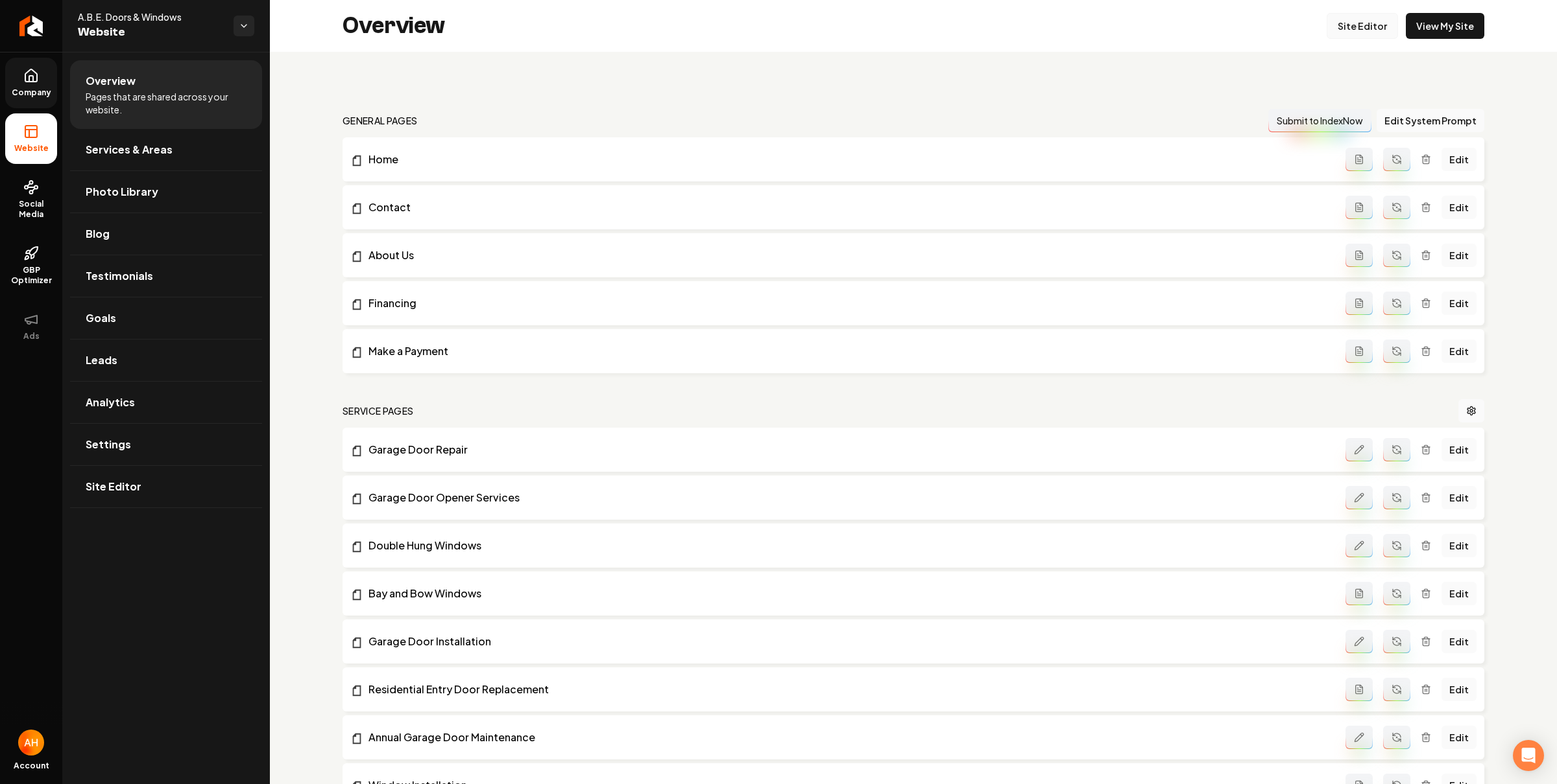
click at [1371, 31] on link "Site Editor" at bounding box center [1362, 25] width 72 height 26
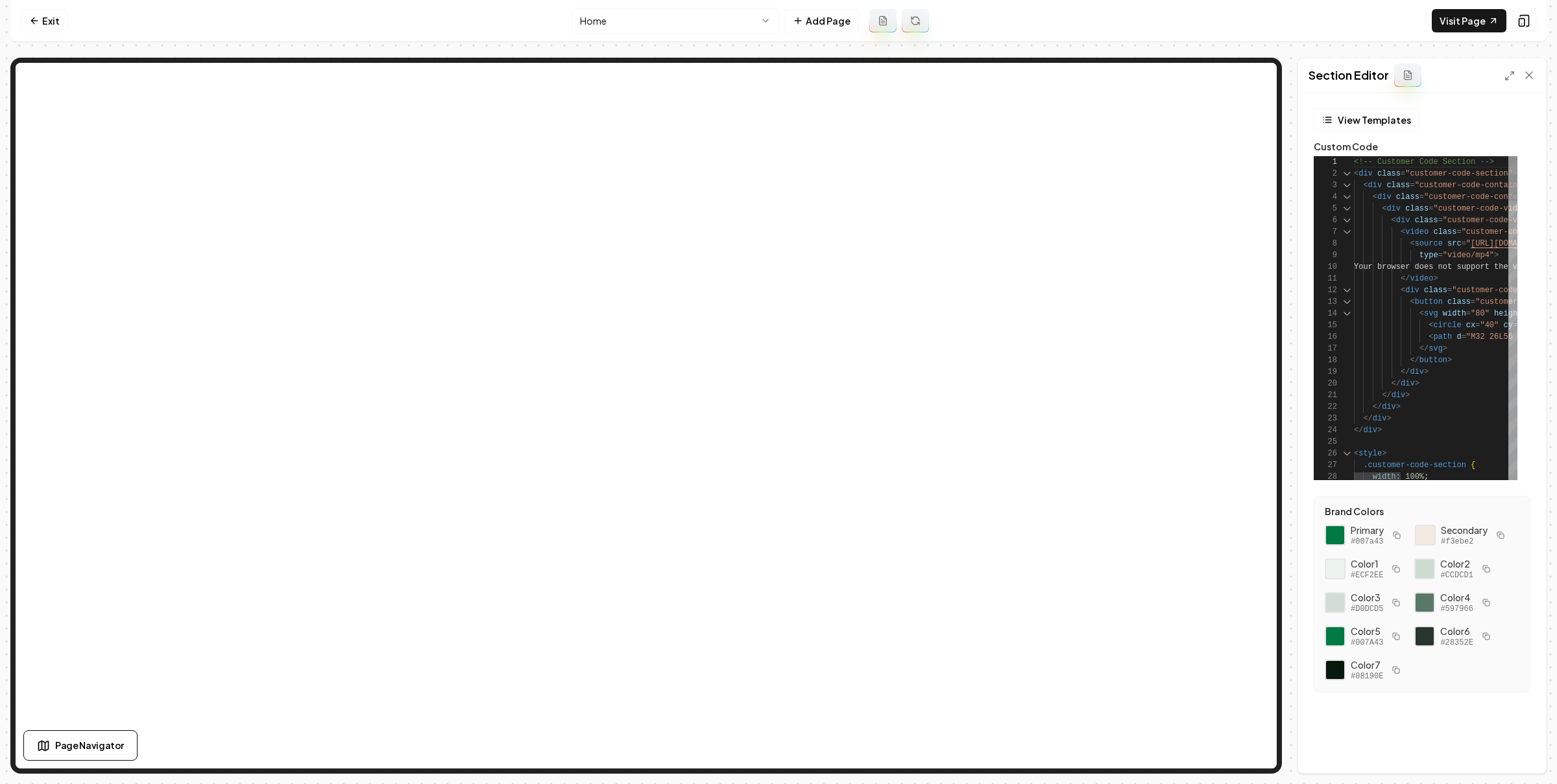
scroll to position [105, 0]
type textarea "**********"
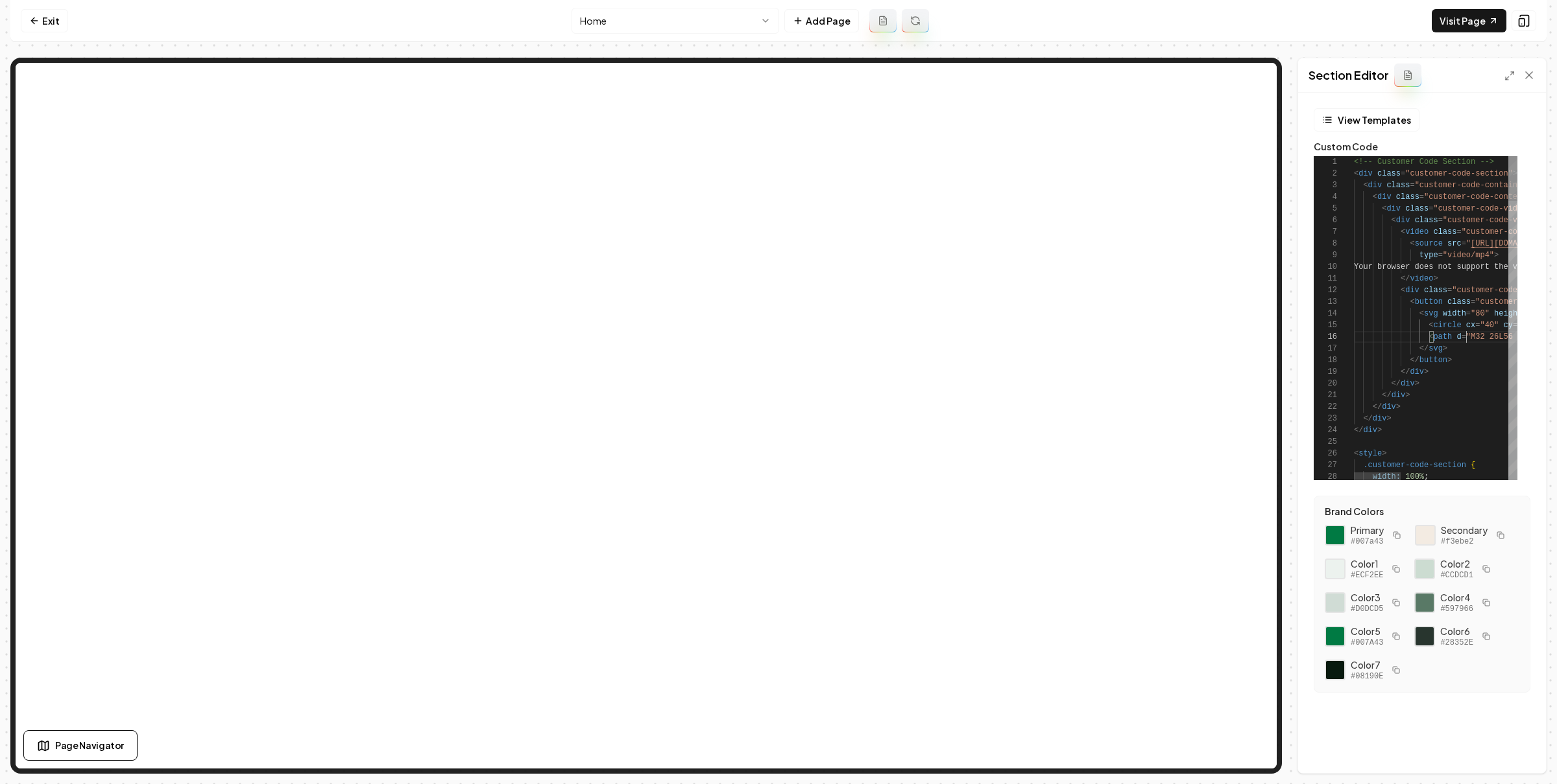
scroll to position [58, 112]
type textarea "*"
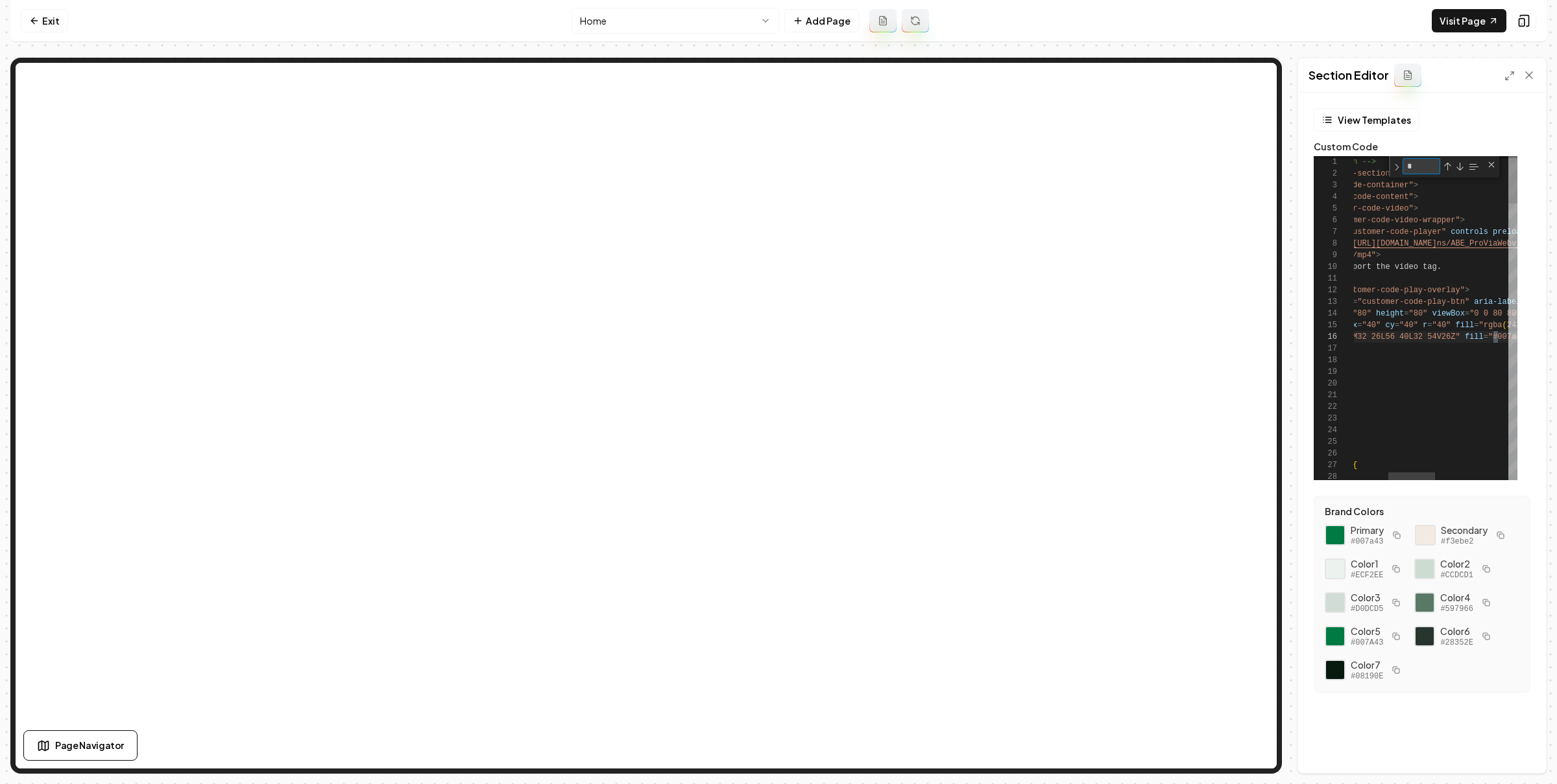
scroll to position [58, 262]
type textarea "**********"
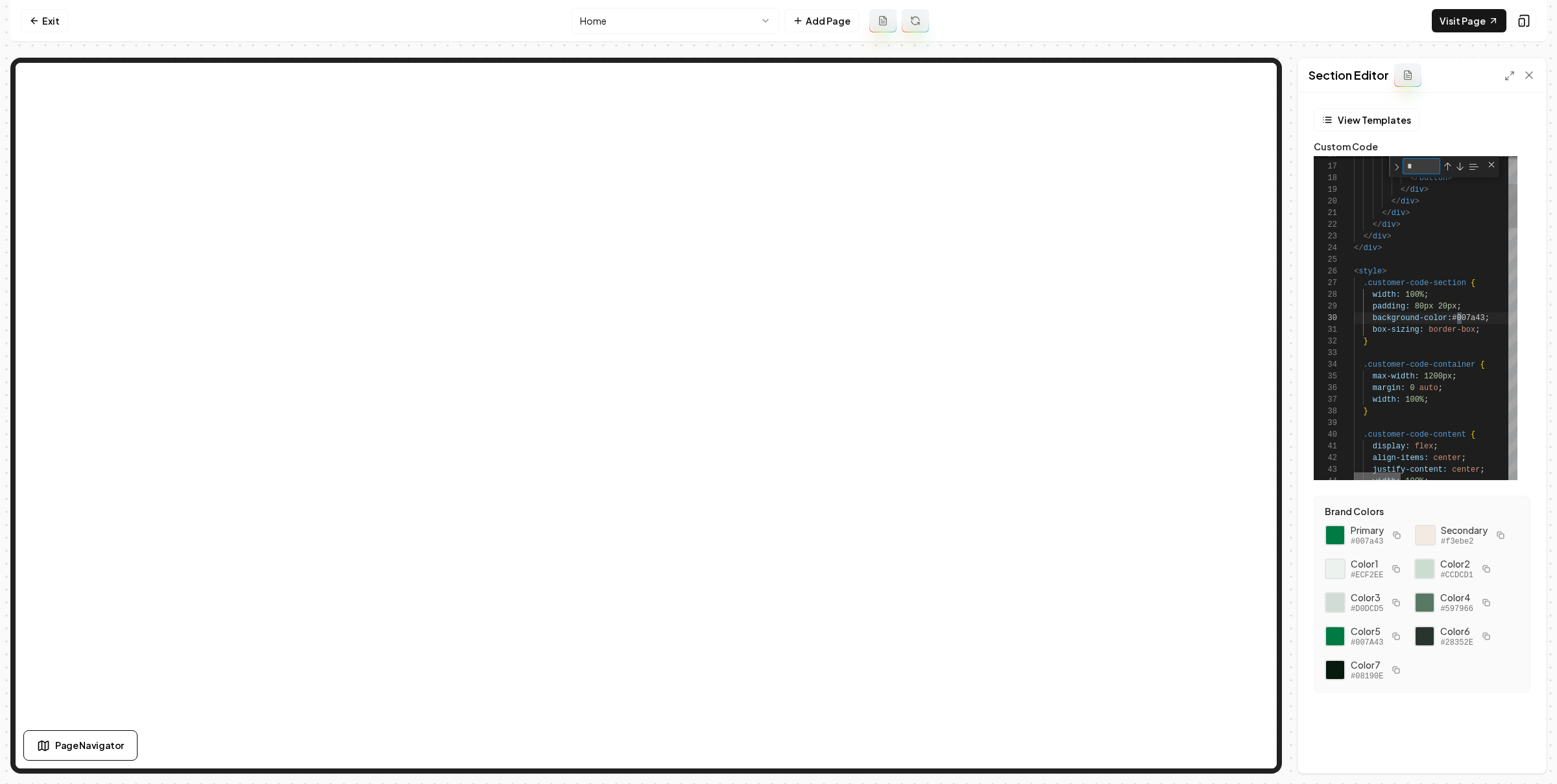
click at [1371, 474] on div at bounding box center [1376, 476] width 46 height 8
type textarea "*"
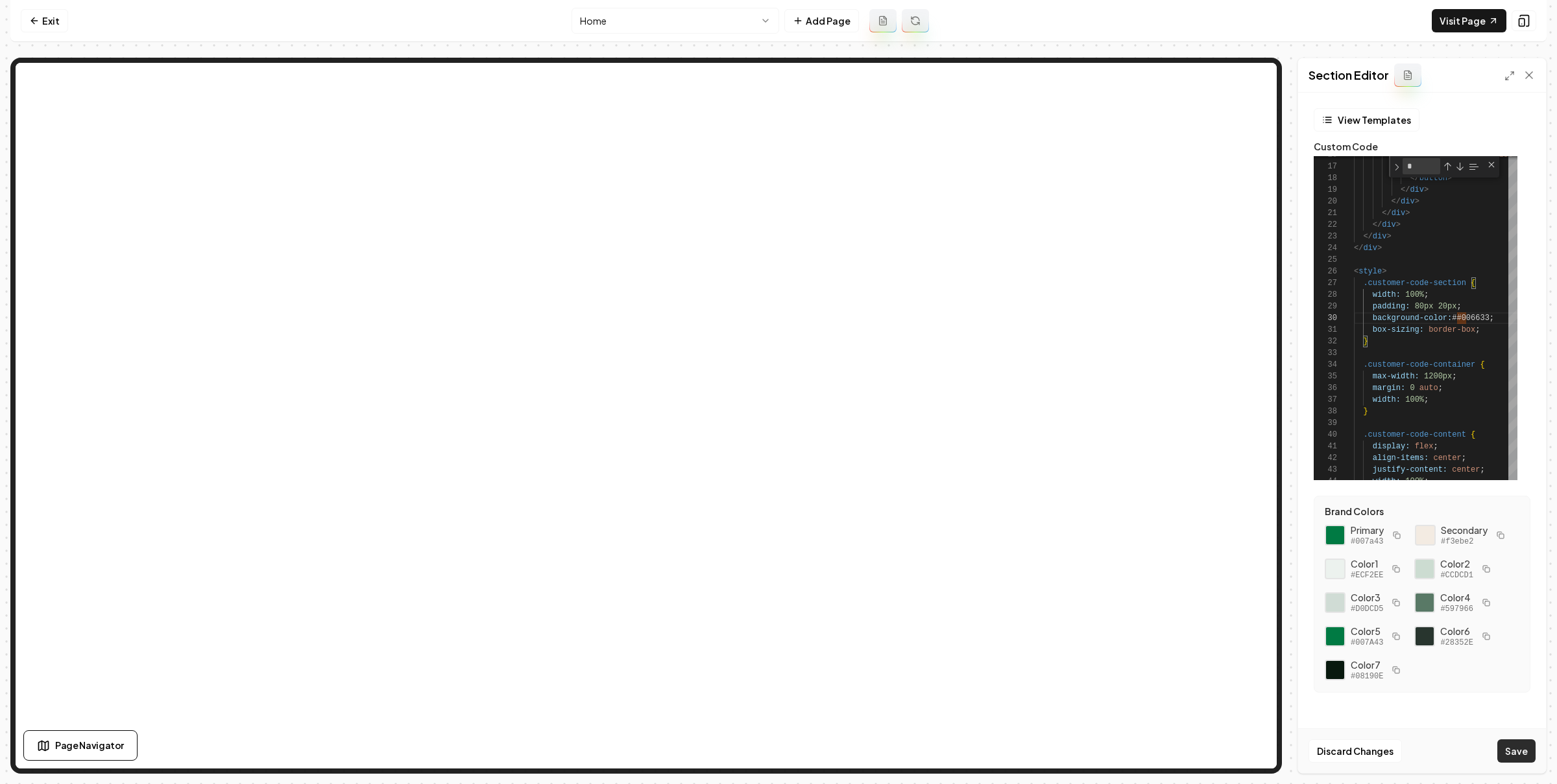
click at [1530, 746] on button "Save" at bounding box center [1516, 751] width 38 height 24
drag, startPoint x: 1468, startPoint y: 321, endPoint x: 1473, endPoint y: 317, distance: 6.4
type textarea "**********"
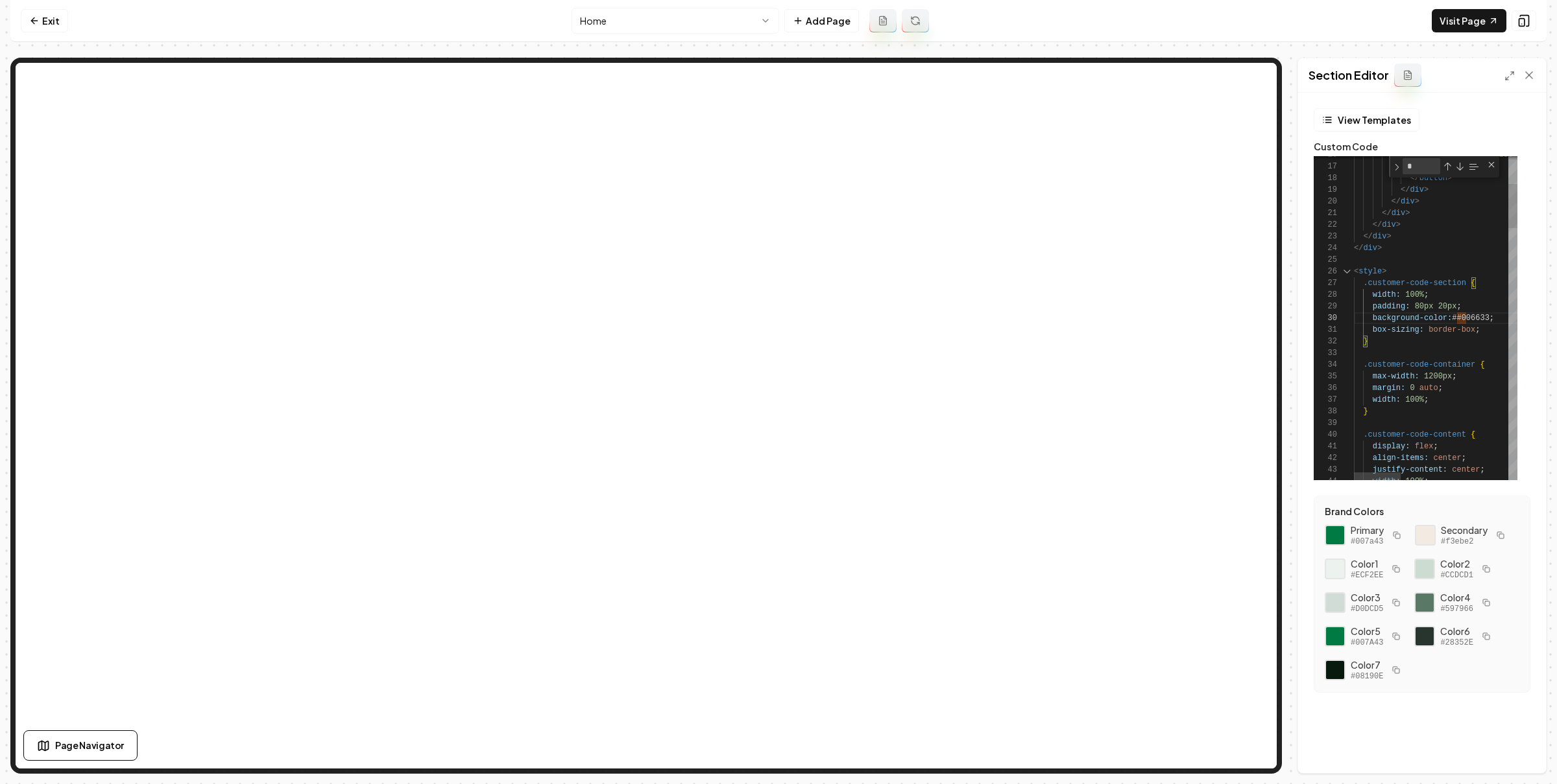
scroll to position [105, 108]
click at [1521, 743] on button "Save" at bounding box center [1516, 751] width 38 height 24
click at [1471, 21] on link "Visit Page" at bounding box center [1469, 21] width 74 height 24
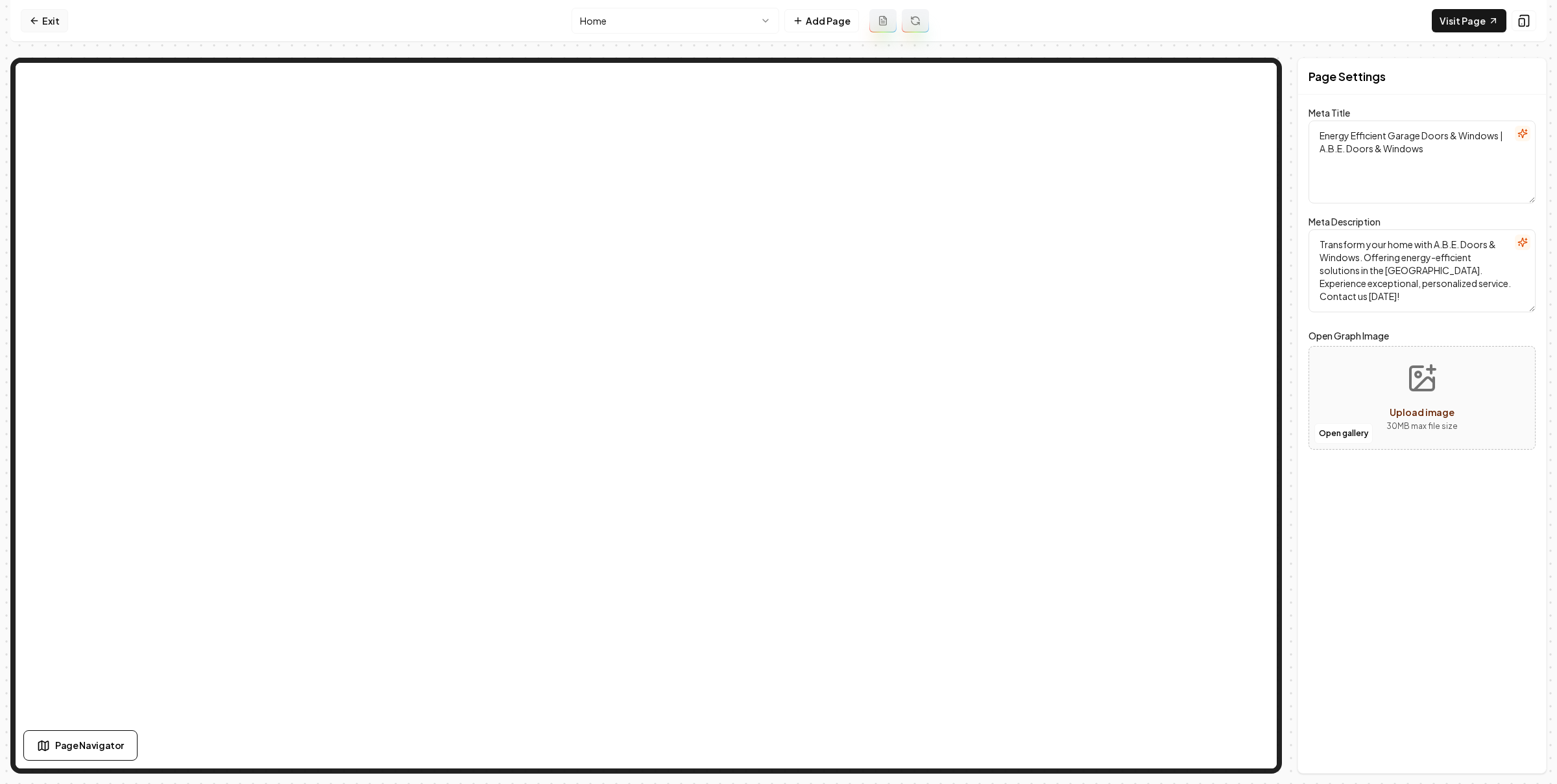
drag, startPoint x: 49, startPoint y: 15, endPoint x: 58, endPoint y: 24, distance: 12.7
click at [50, 15] on link "Exit" at bounding box center [44, 21] width 47 height 24
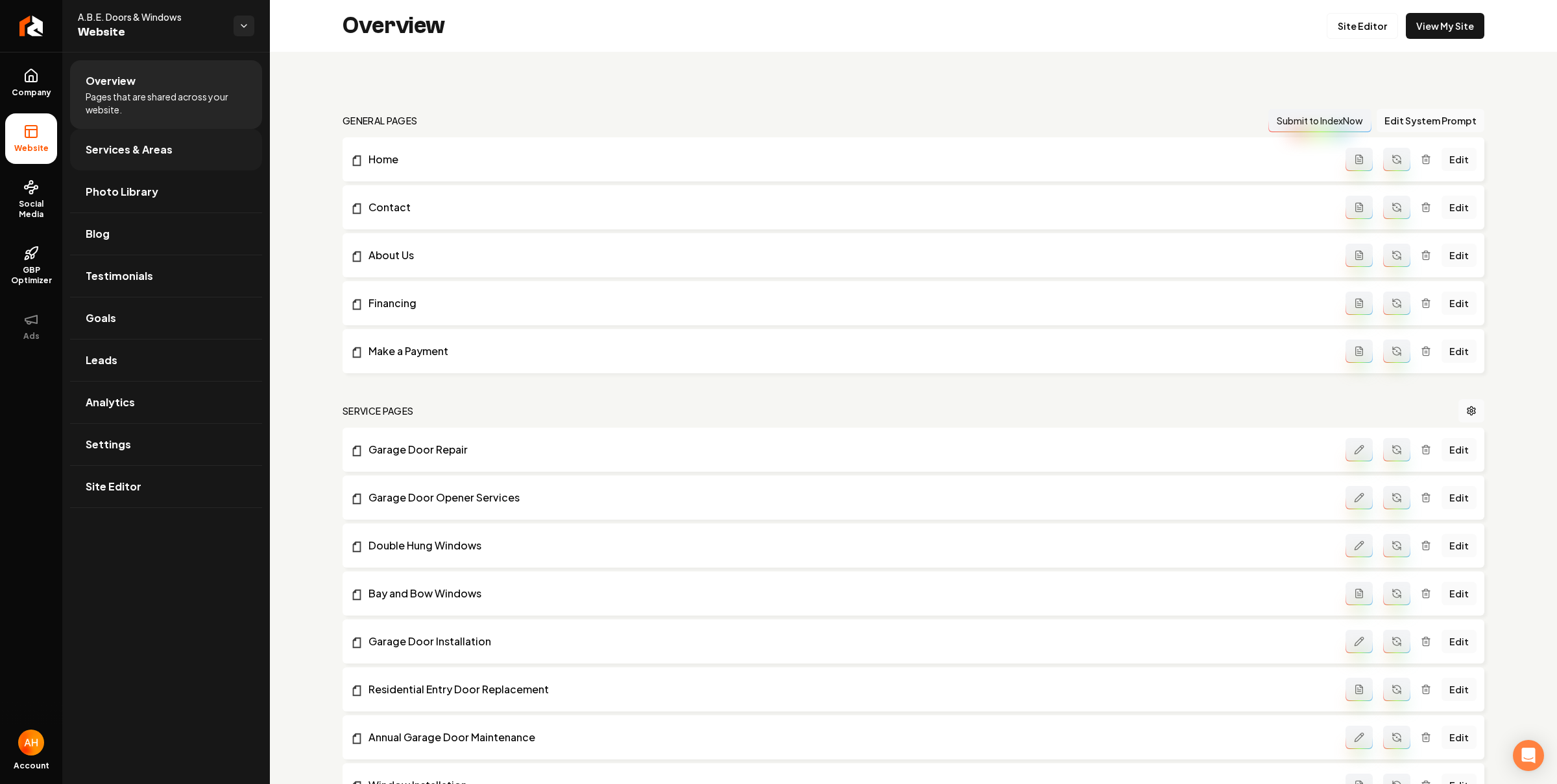
click at [113, 158] on link "Services & Areas" at bounding box center [165, 150] width 192 height 42
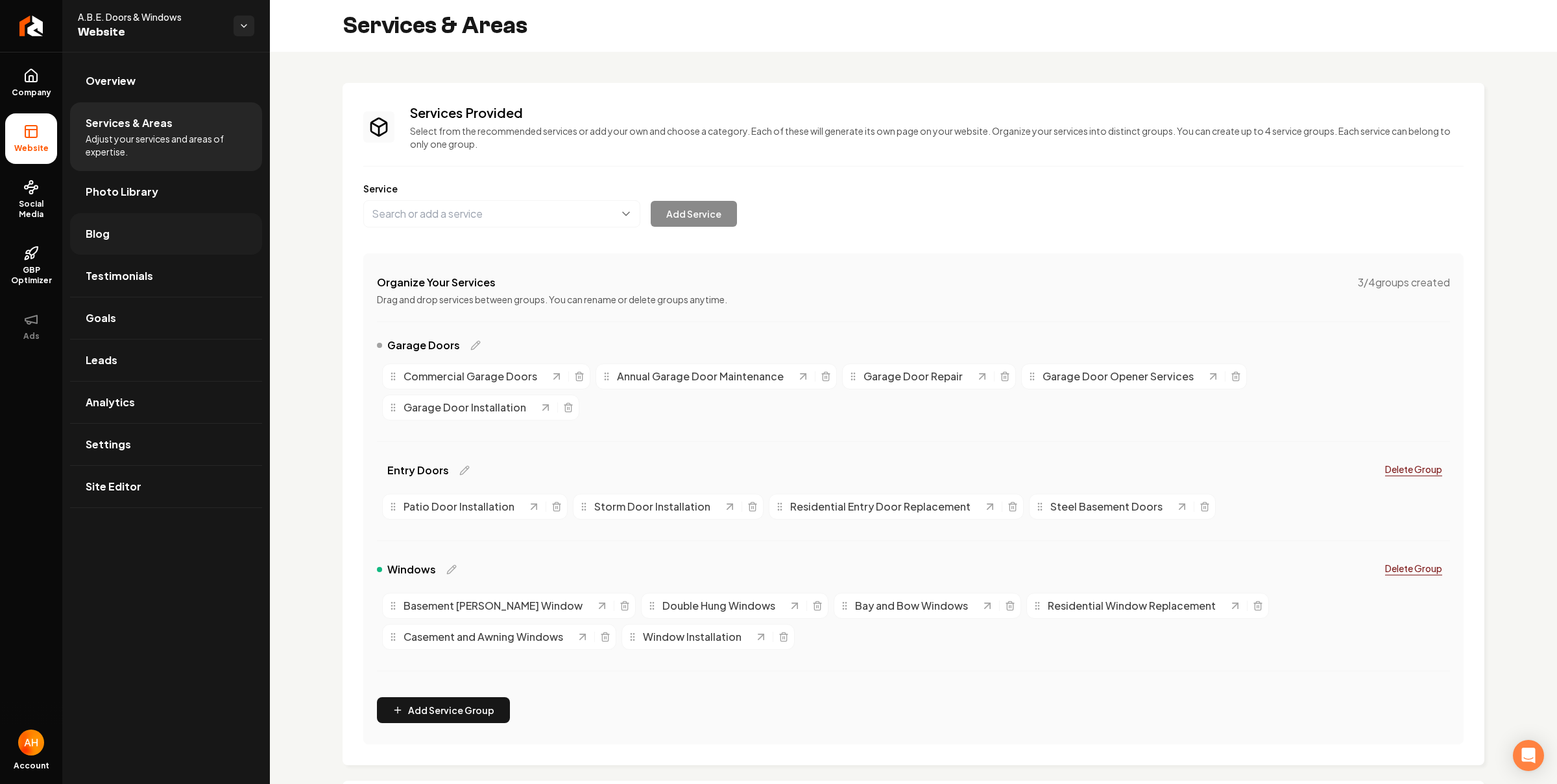
click at [125, 241] on link "Blog" at bounding box center [165, 234] width 192 height 42
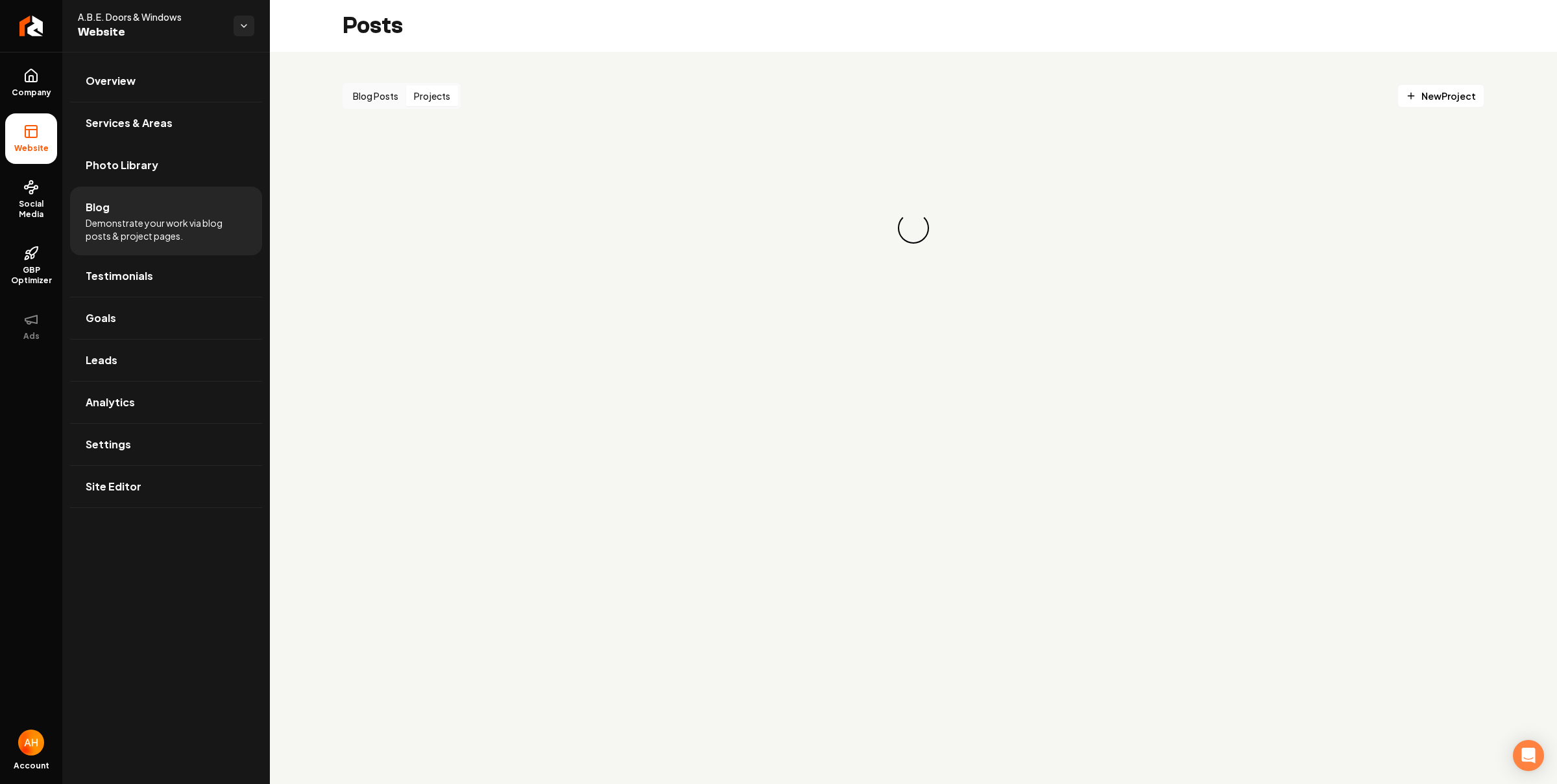
click at [445, 96] on button "Projects" at bounding box center [431, 95] width 52 height 21
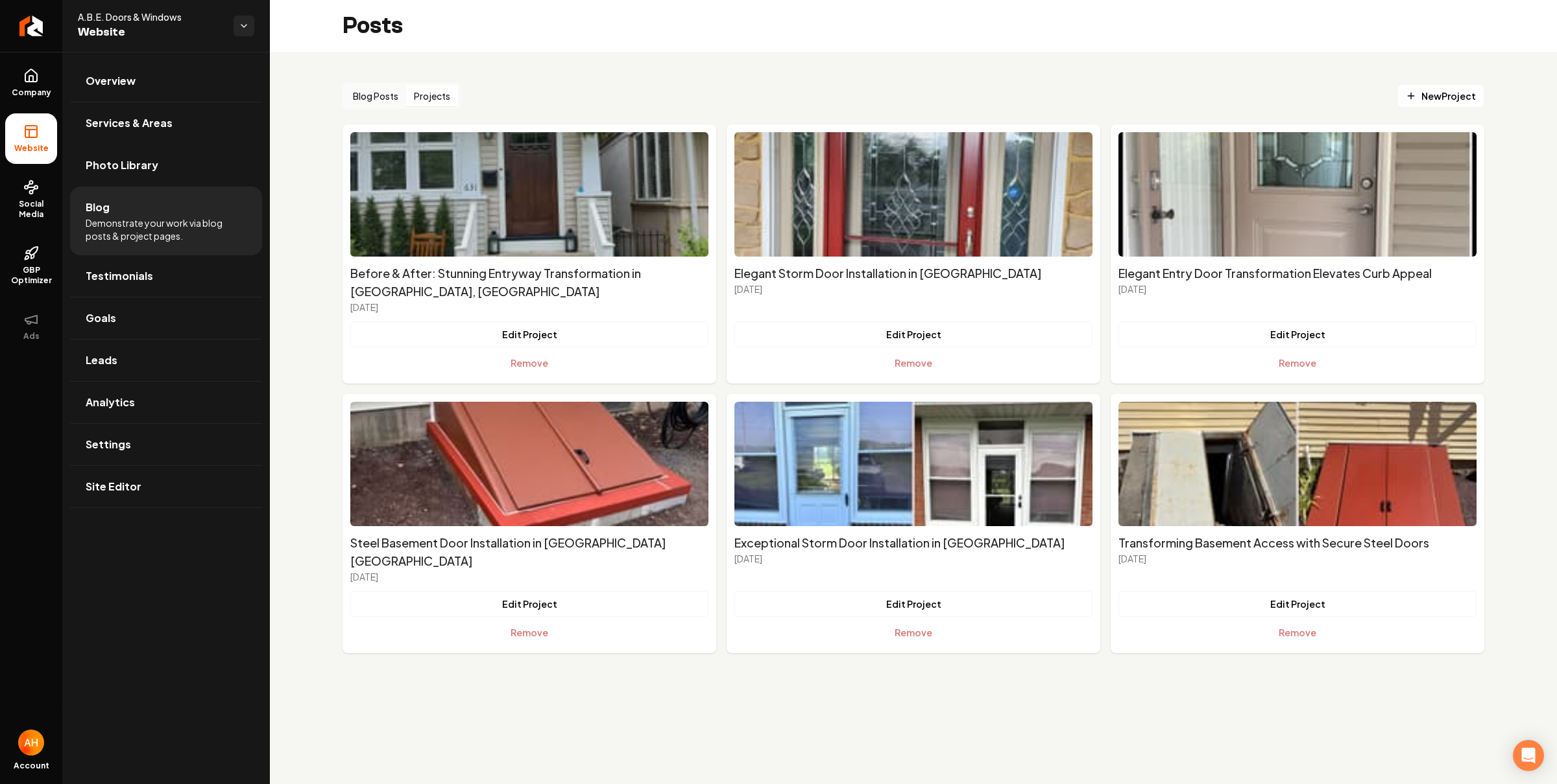
click at [1099, 64] on div "Blog Posts Projects New Project Before & After: Stunning Entryway Transformatio…" at bounding box center [912, 368] width 1286 height 632
